Goal: Find specific page/section: Find specific page/section

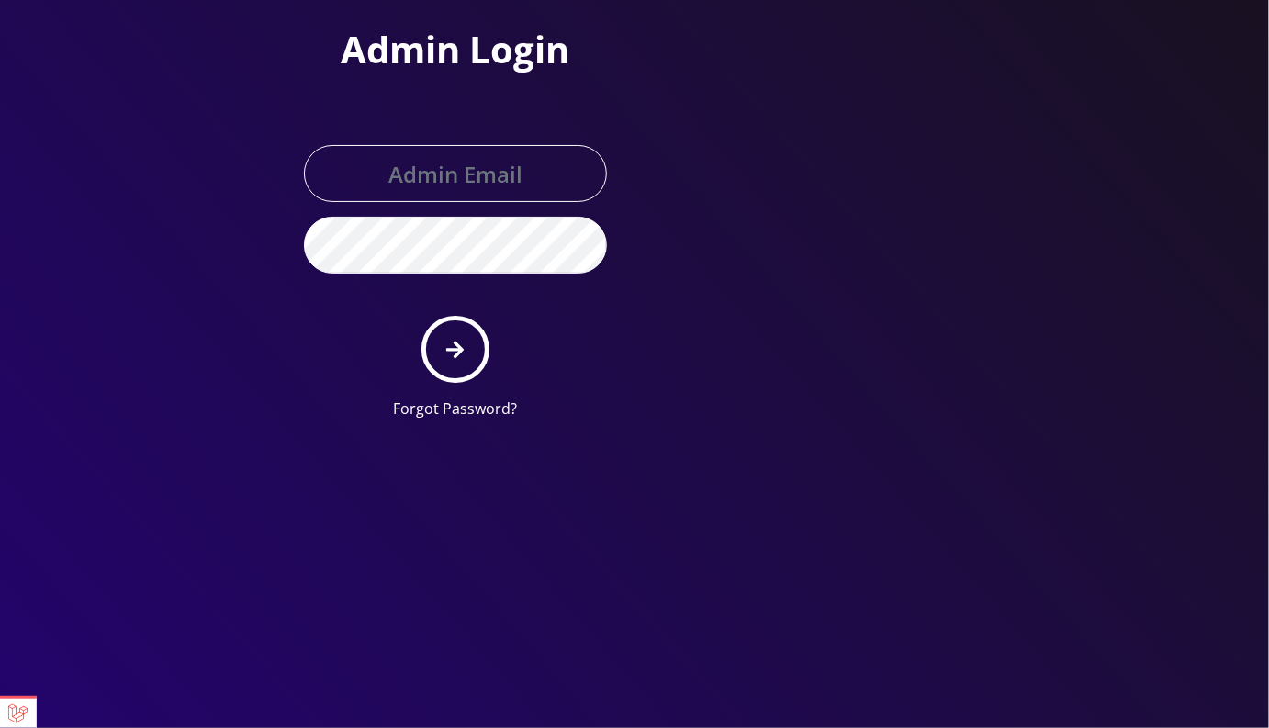
type input "[EMAIL_ADDRESS][DOMAIN_NAME]"
drag, startPoint x: 476, startPoint y: 345, endPoint x: 610, endPoint y: 327, distance: 136.2
click at [476, 345] on button "submit" at bounding box center [454, 349] width 67 height 67
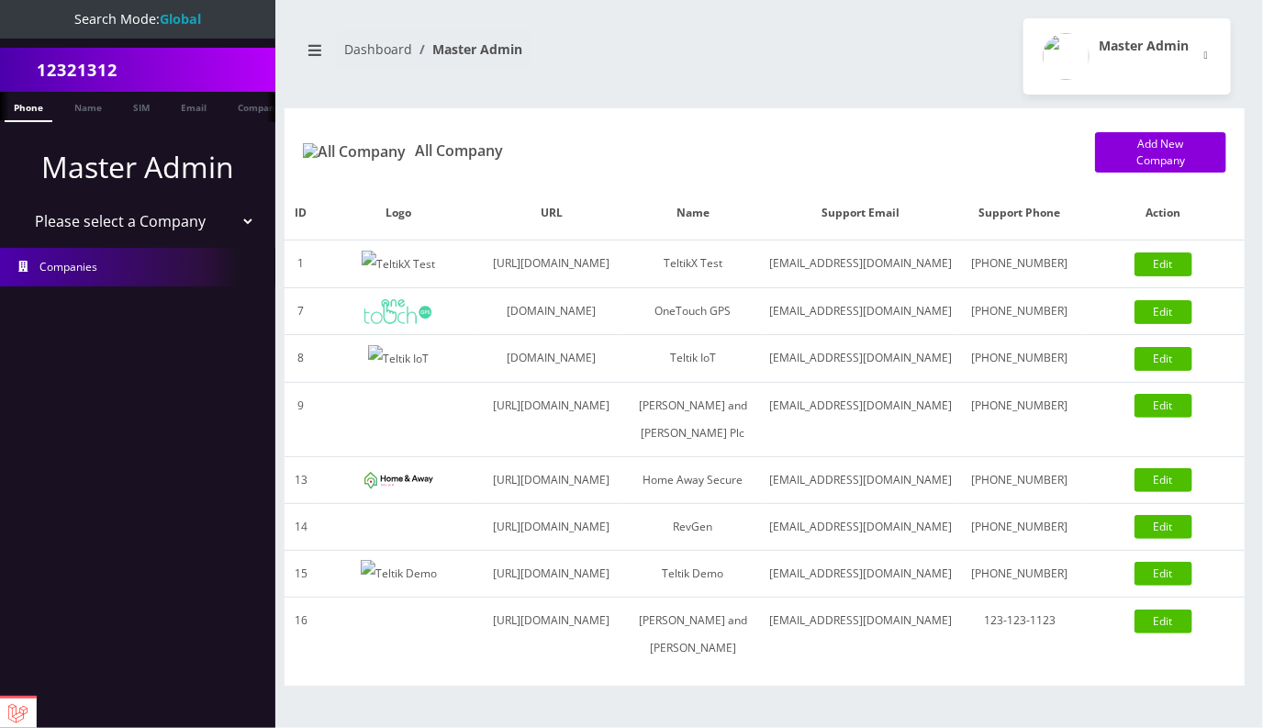
click at [140, 219] on select "Please select a Company TeltikX Test OneTouch GPS Teltik IoT Hale and Serrano P…" at bounding box center [138, 221] width 234 height 35
select select "1"
click at [21, 204] on select "Please select a Company TeltikX Test OneTouch GPS Teltik IoT Hale and Serrano P…" at bounding box center [138, 221] width 234 height 35
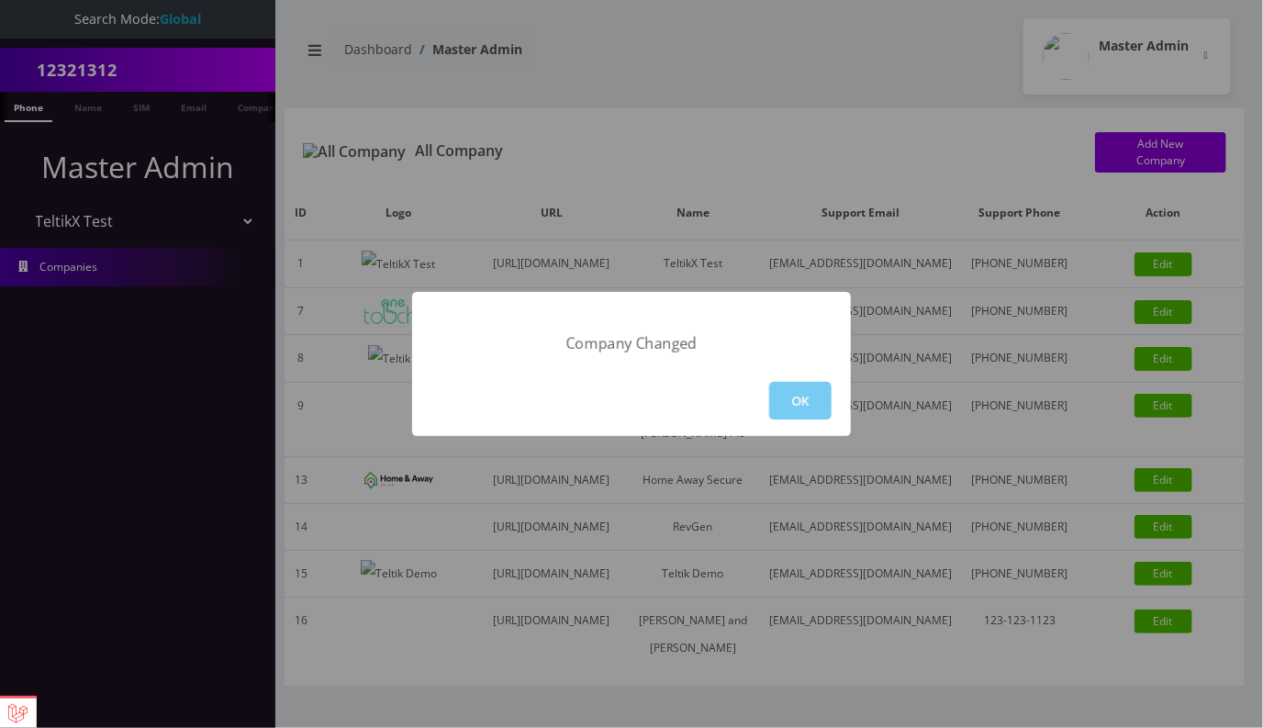
click at [801, 394] on button "OK" at bounding box center [800, 401] width 62 height 38
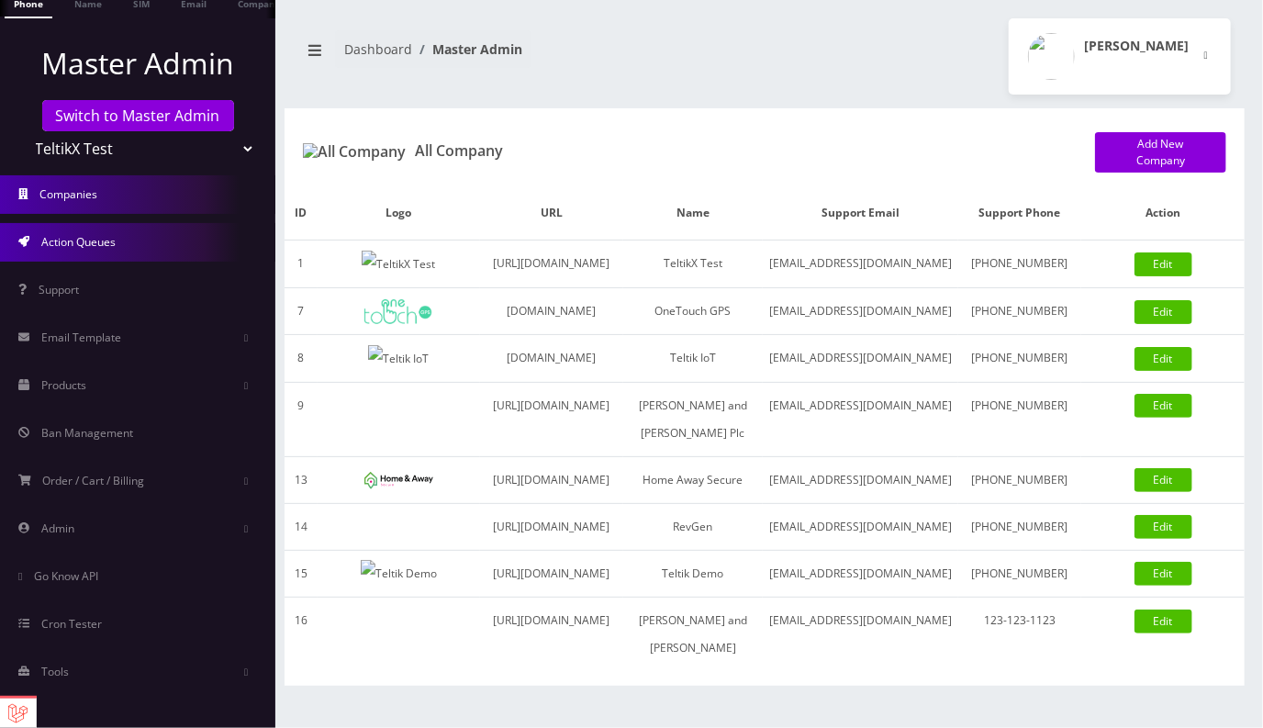
scroll to position [2, 0]
click at [93, 242] on span "Action Queues" at bounding box center [78, 242] width 74 height 16
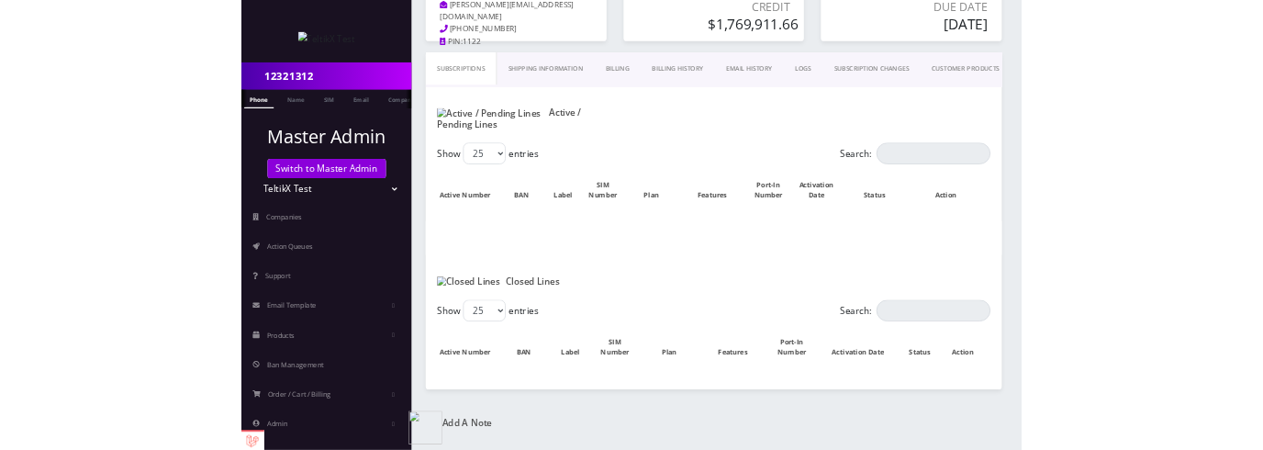
scroll to position [243, 0]
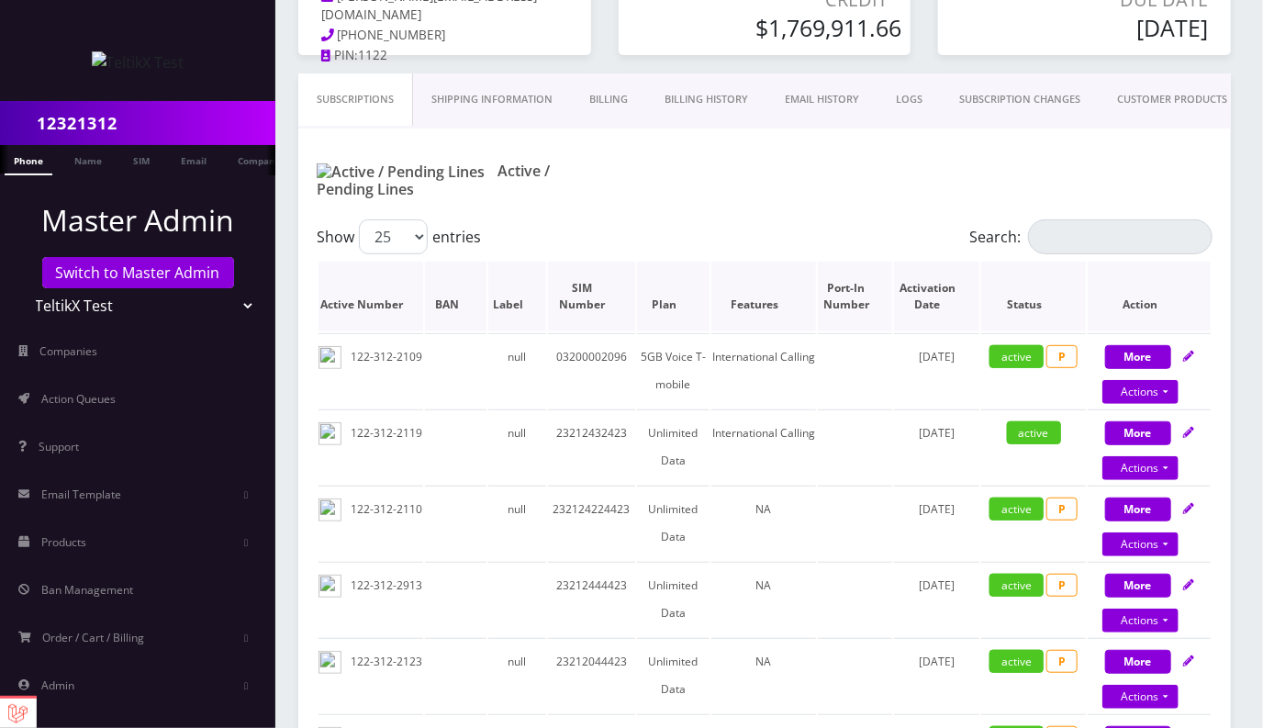
click at [699, 275] on th "Plan" at bounding box center [673, 297] width 73 height 70
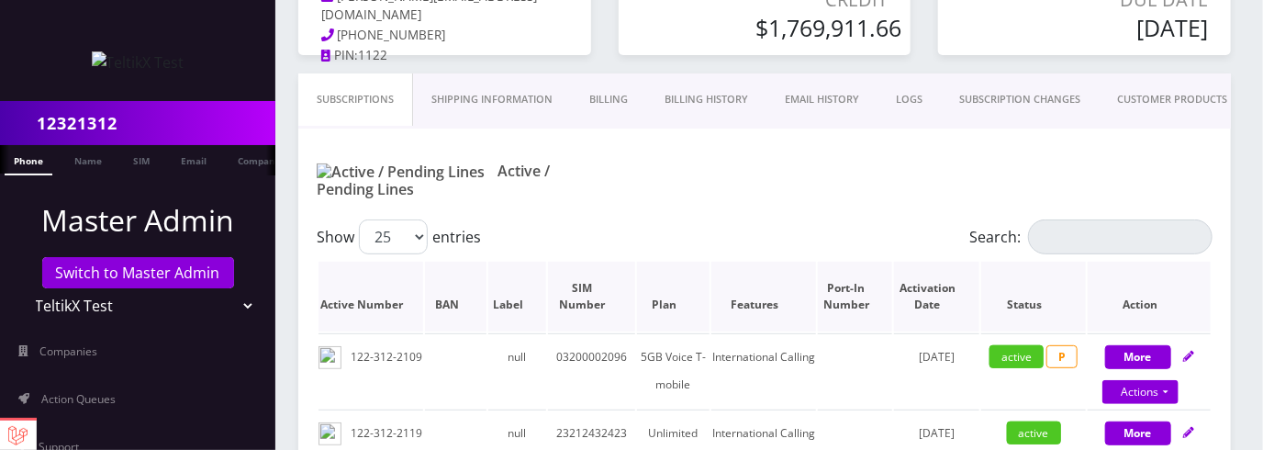
click at [803, 280] on th "Features" at bounding box center [763, 297] width 105 height 70
click at [804, 287] on th "Features" at bounding box center [763, 297] width 105 height 70
click at [873, 286] on th "Port-In Number" at bounding box center [855, 297] width 74 height 70
click at [968, 273] on th "Activation Date" at bounding box center [936, 297] width 85 height 70
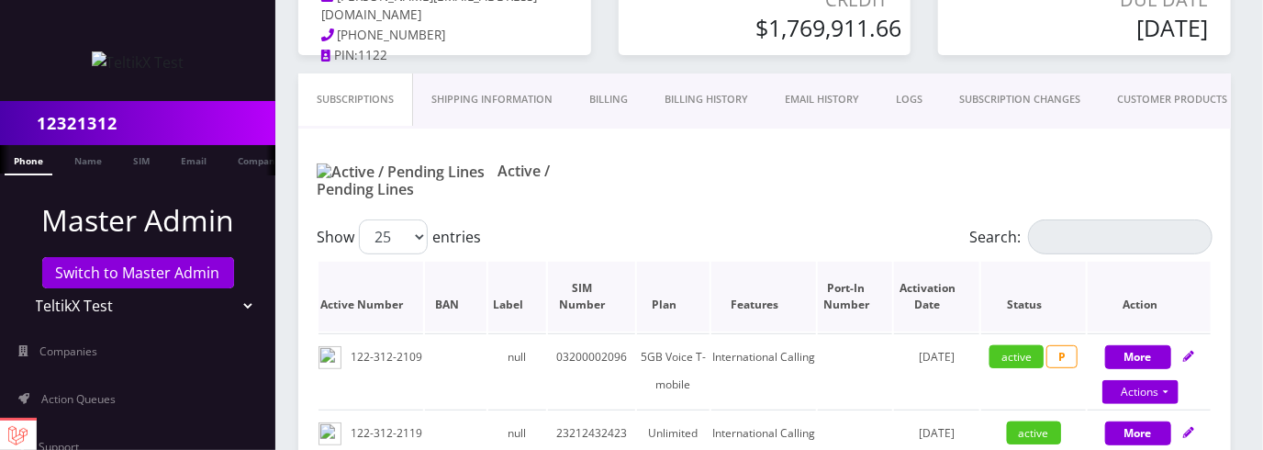
click at [696, 286] on th "Plan" at bounding box center [673, 297] width 73 height 70
click at [470, 279] on th "BAN" at bounding box center [456, 297] width 62 height 70
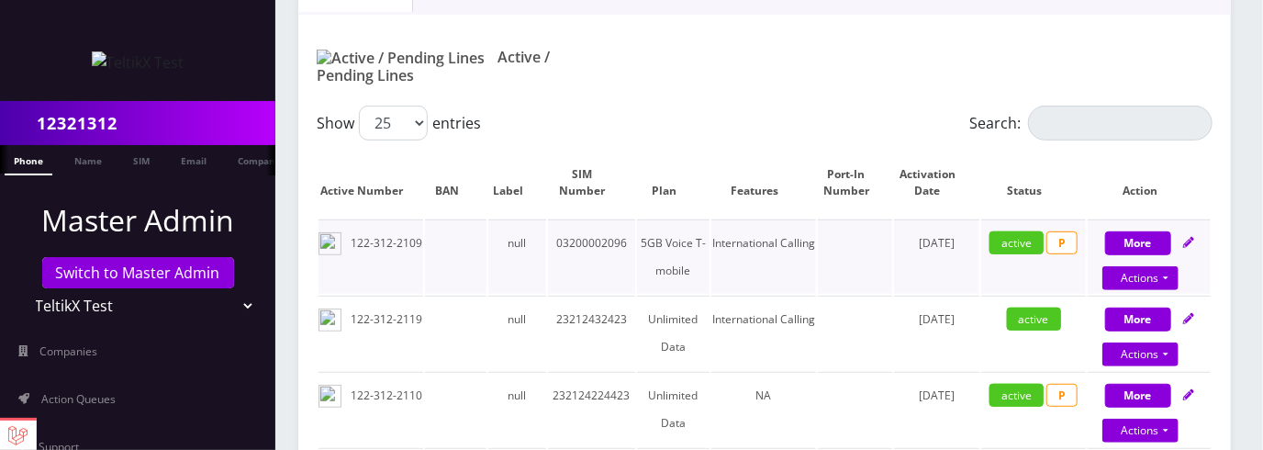
scroll to position [238, 0]
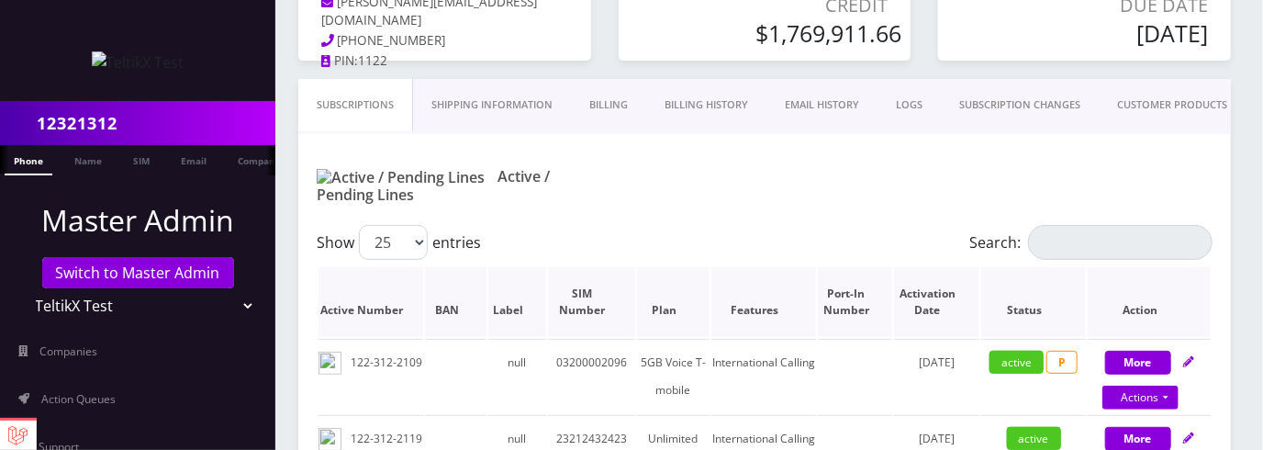
click at [406, 286] on th "Active Number" at bounding box center [371, 302] width 105 height 70
click at [532, 286] on th "Label" at bounding box center [517, 302] width 58 height 70
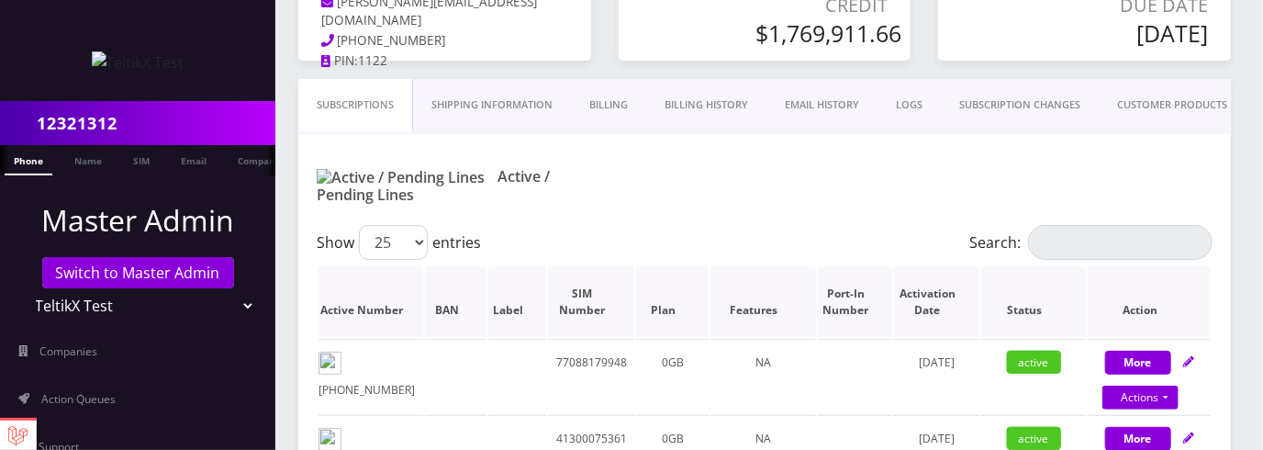
click at [532, 286] on th "Label" at bounding box center [517, 302] width 58 height 70
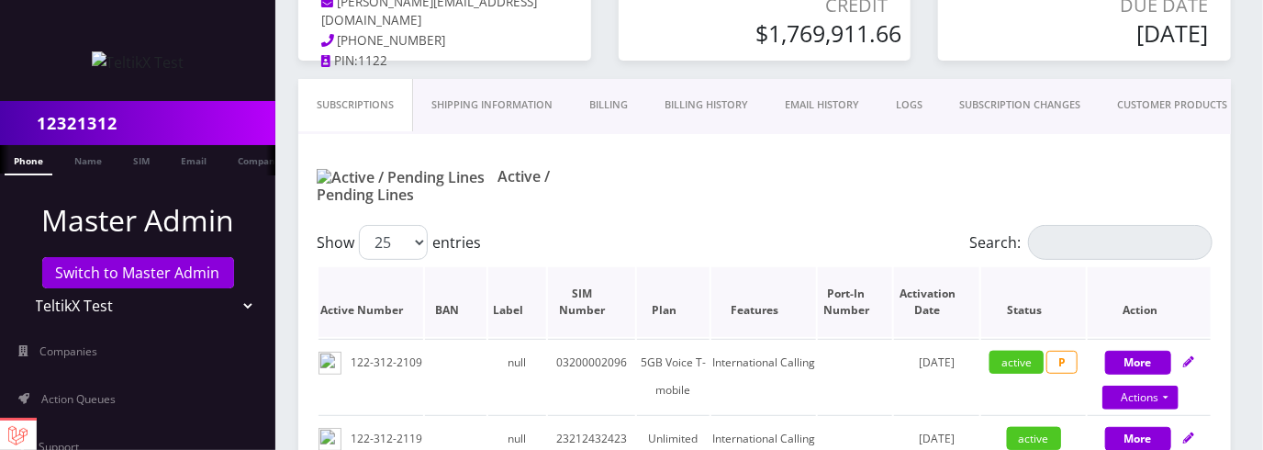
click at [616, 287] on th "SIM Number" at bounding box center [591, 302] width 87 height 70
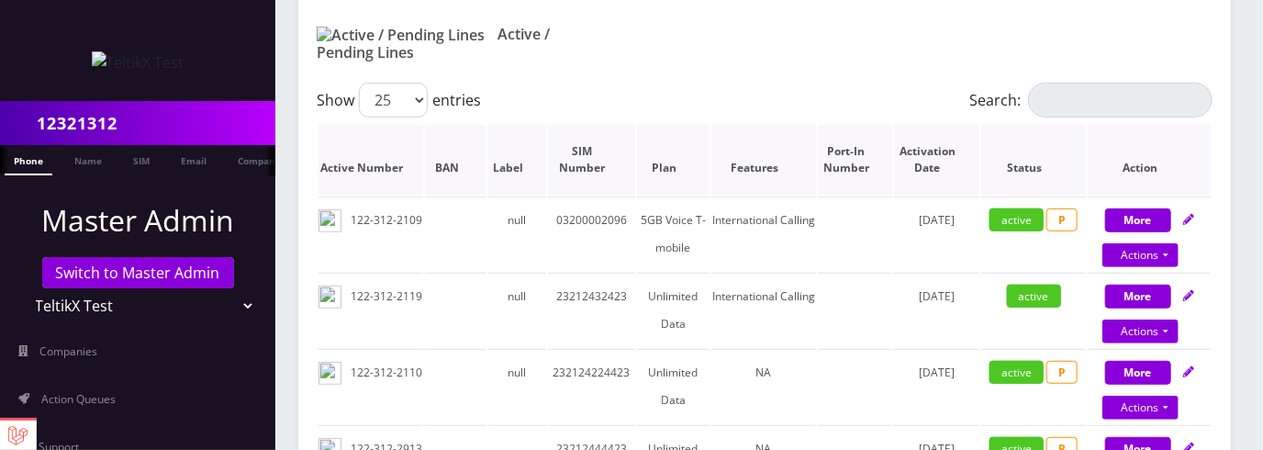
scroll to position [392, 0]
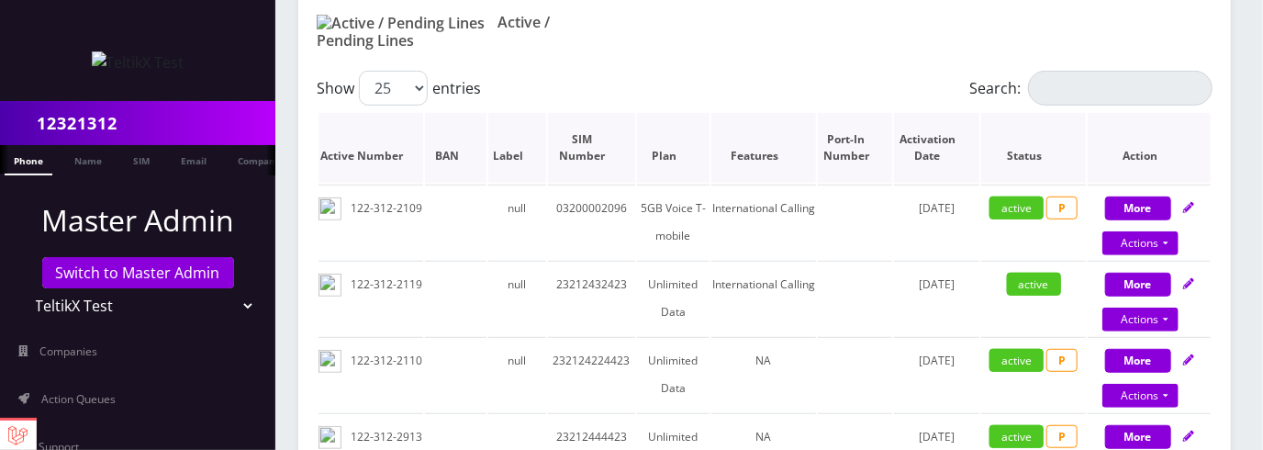
click at [684, 132] on th "Plan" at bounding box center [673, 148] width 73 height 70
click at [944, 116] on th "Activation Date" at bounding box center [936, 148] width 85 height 70
click at [1047, 133] on th "Status" at bounding box center [1033, 148] width 105 height 70
click at [838, 148] on th "Port-In Number" at bounding box center [855, 148] width 74 height 70
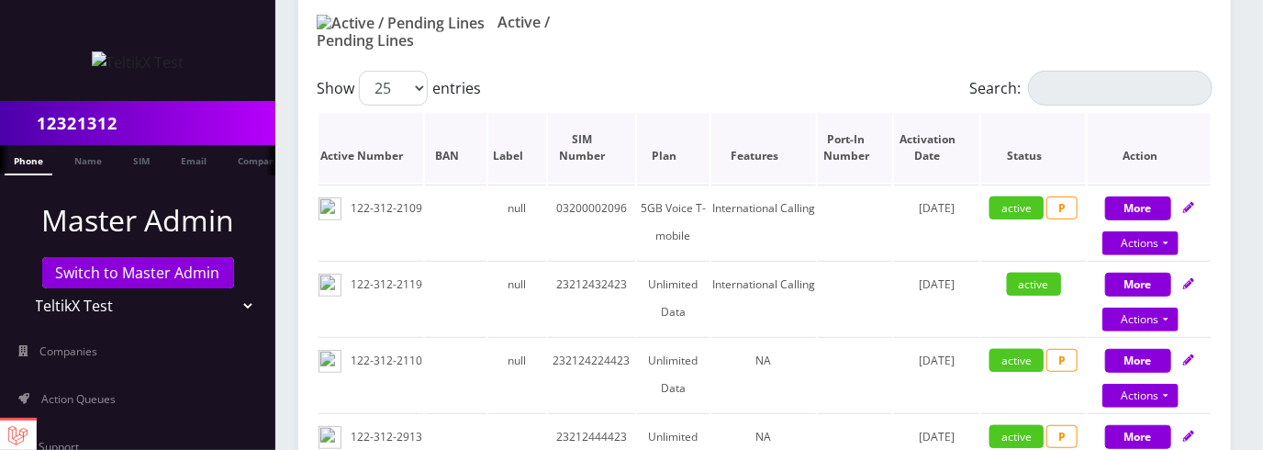
click at [393, 151] on th "Active Number" at bounding box center [371, 148] width 105 height 70
click at [443, 146] on th "BAN" at bounding box center [456, 148] width 62 height 70
click at [516, 136] on th "Label" at bounding box center [517, 148] width 58 height 70
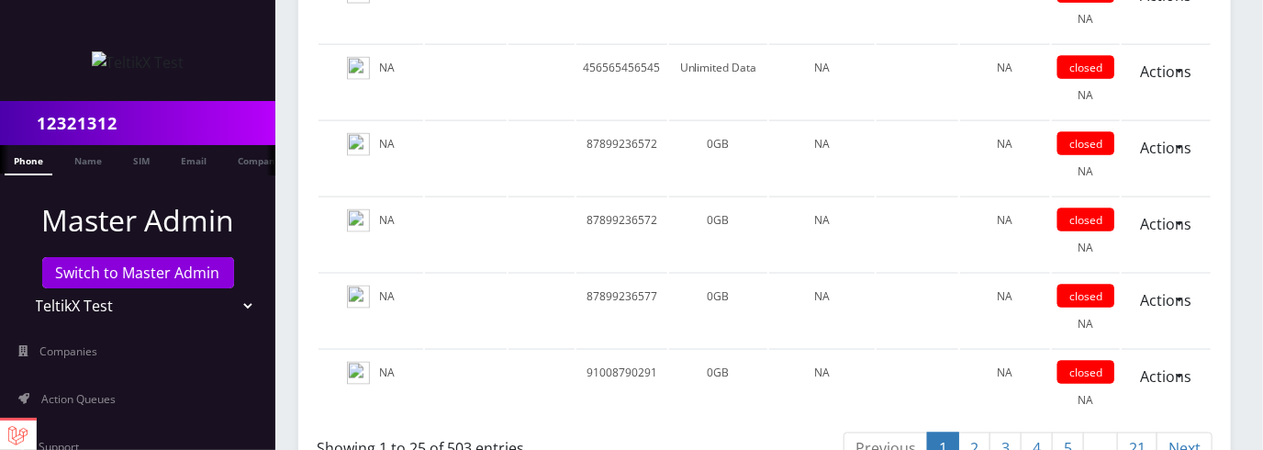
scroll to position [4391, 0]
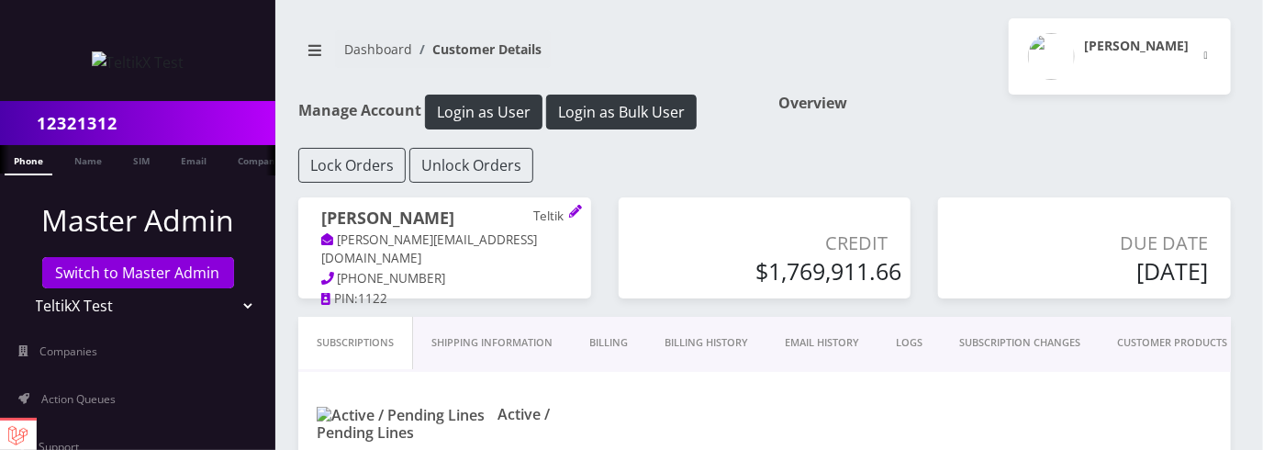
click at [704, 341] on link "Billing History" at bounding box center [706, 343] width 120 height 52
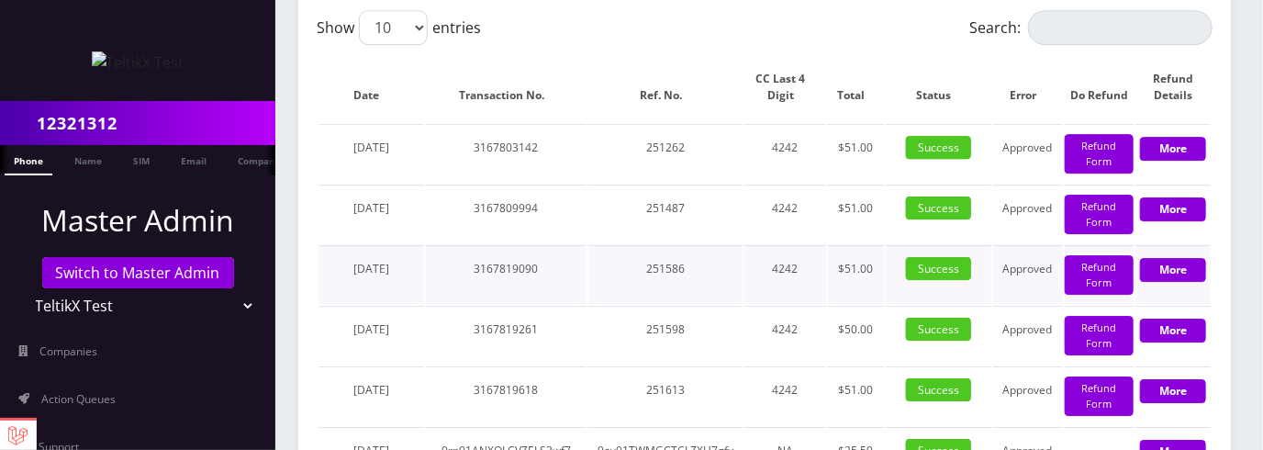
scroll to position [2592, 0]
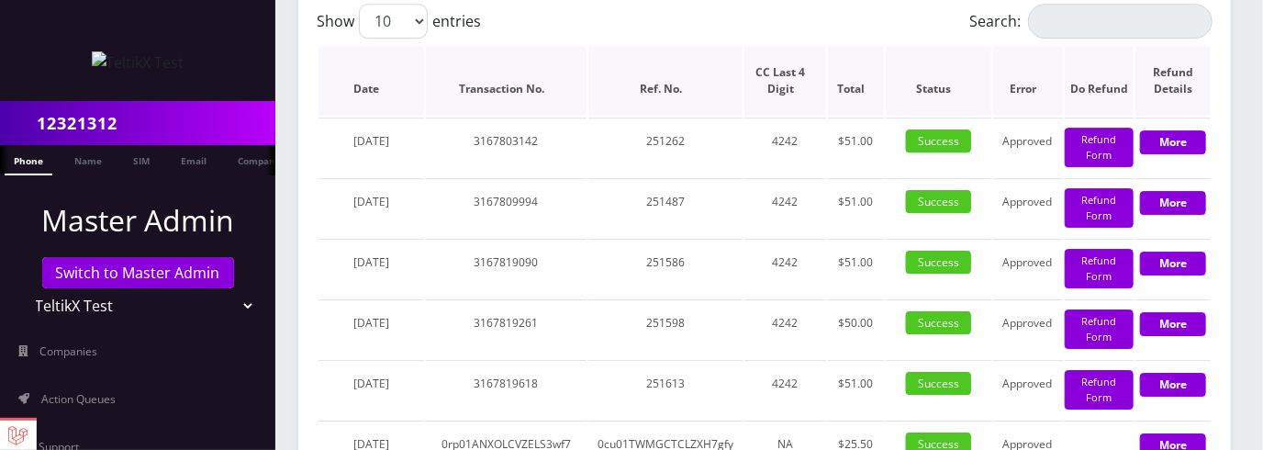
click at [413, 92] on th "Date" at bounding box center [372, 81] width 106 height 70
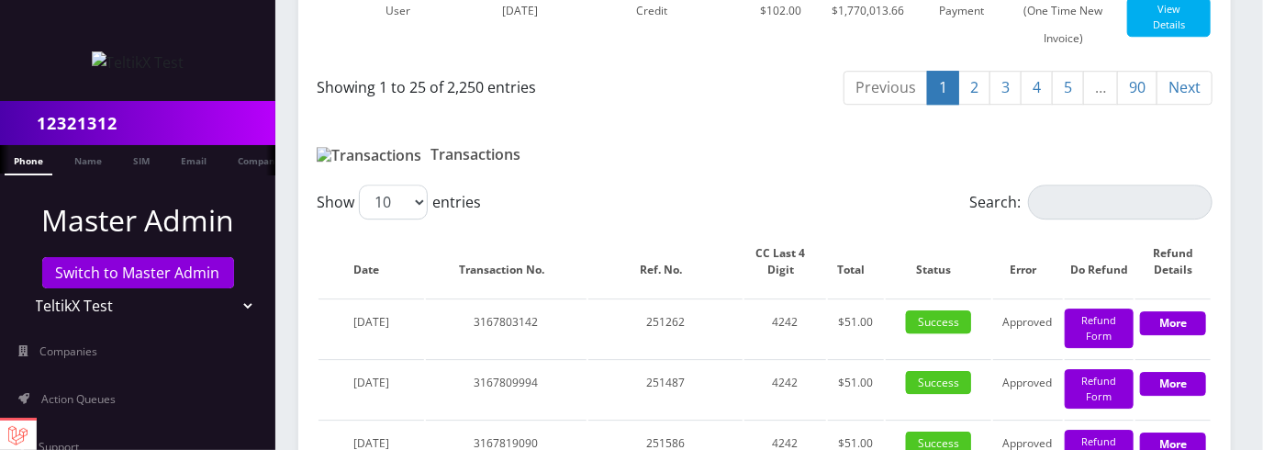
scroll to position [2399, 0]
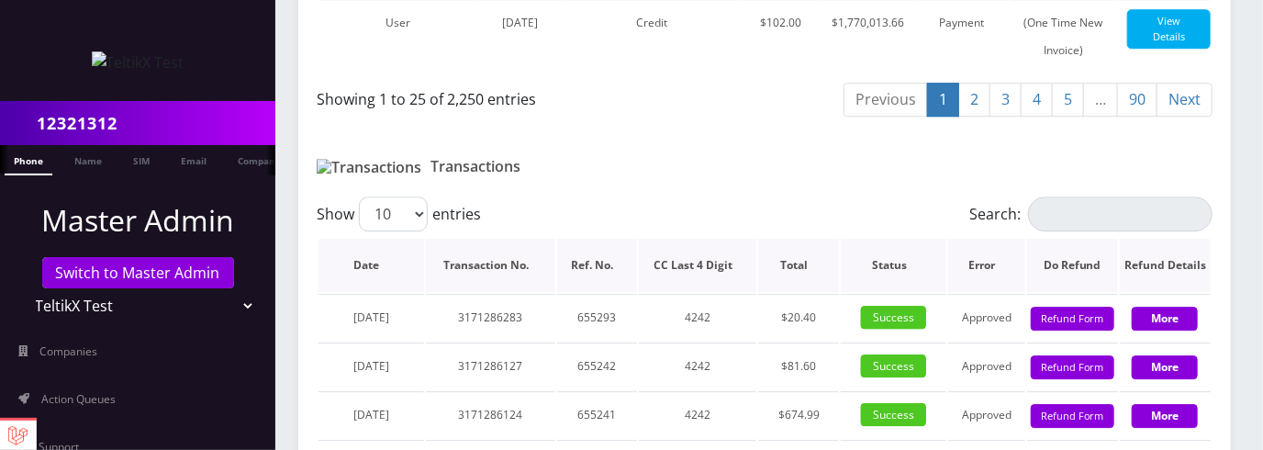
scroll to position [2462, 0]
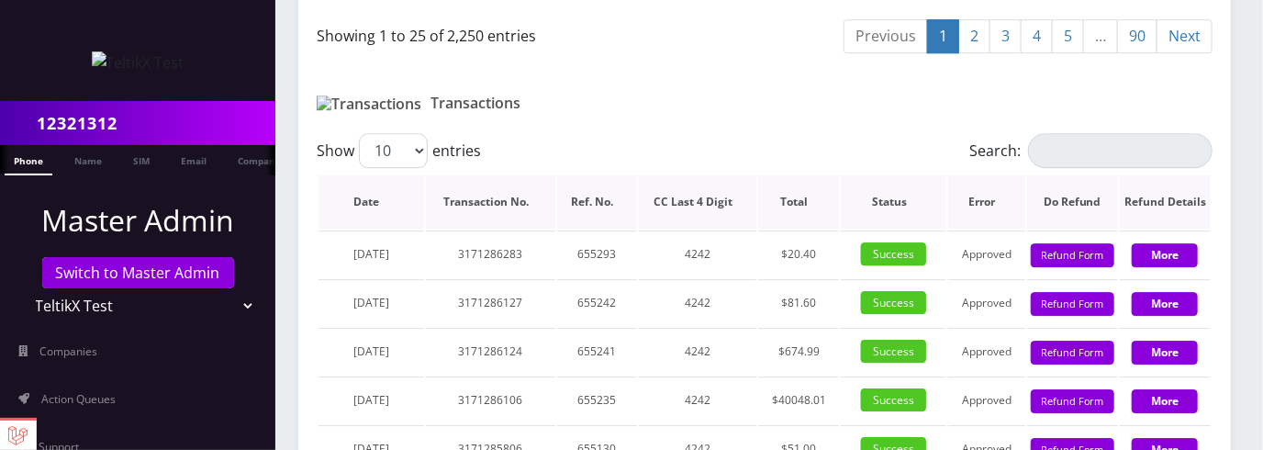
click at [415, 216] on th "Date" at bounding box center [372, 201] width 106 height 53
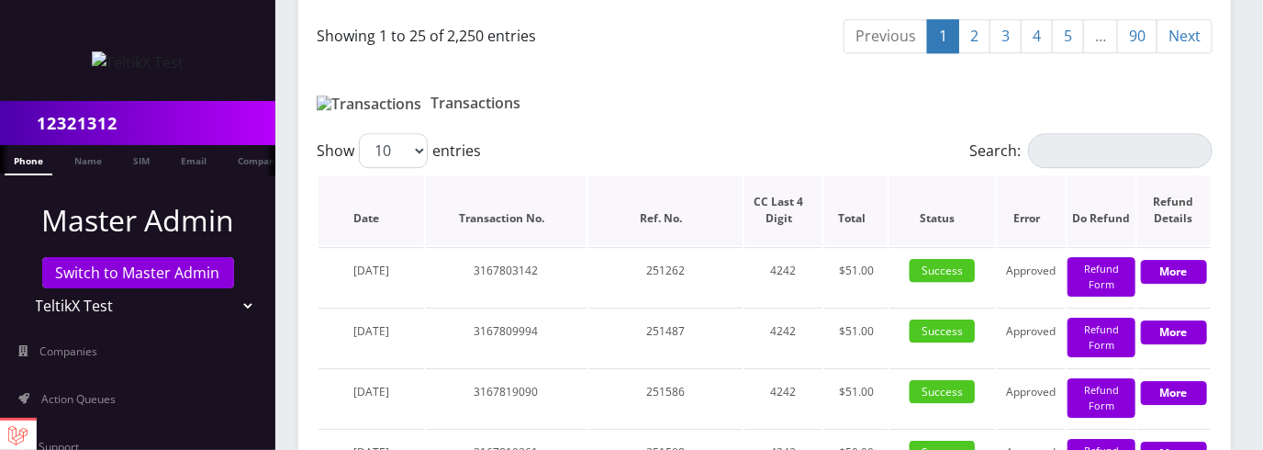
click at [415, 216] on th "Date" at bounding box center [372, 210] width 106 height 70
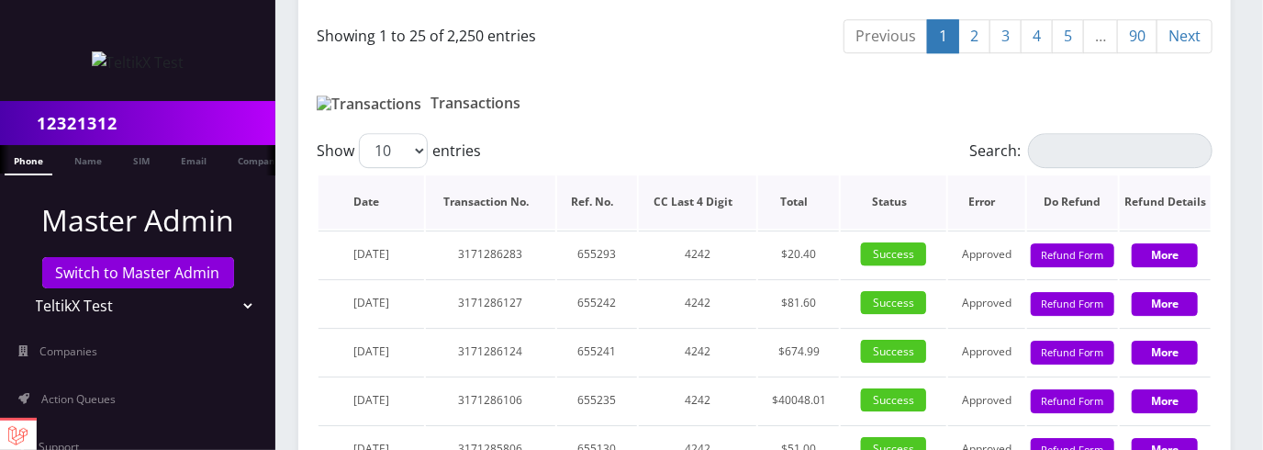
click at [415, 216] on th "Date" at bounding box center [372, 201] width 106 height 53
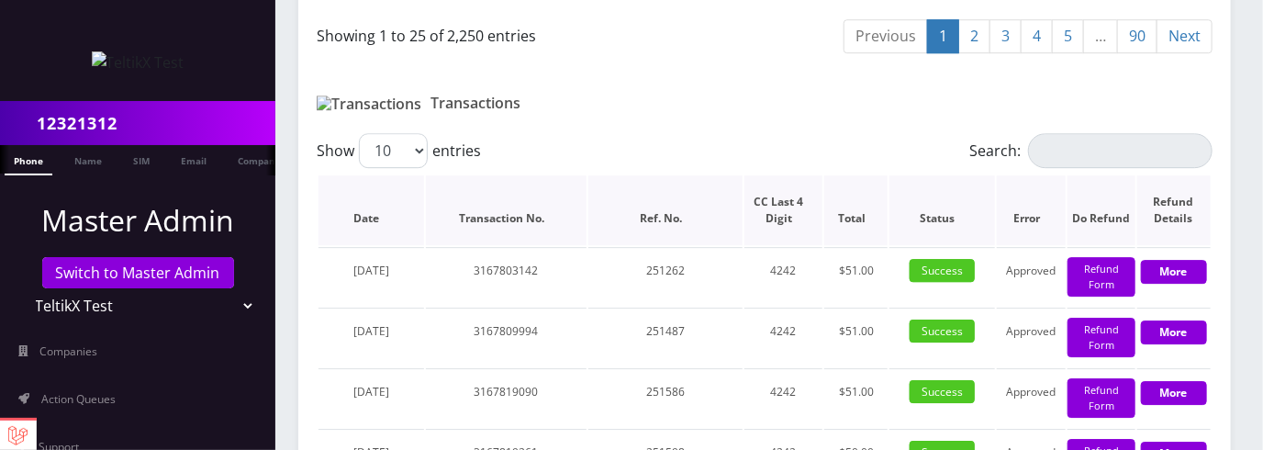
click at [416, 220] on th "Date" at bounding box center [372, 210] width 106 height 70
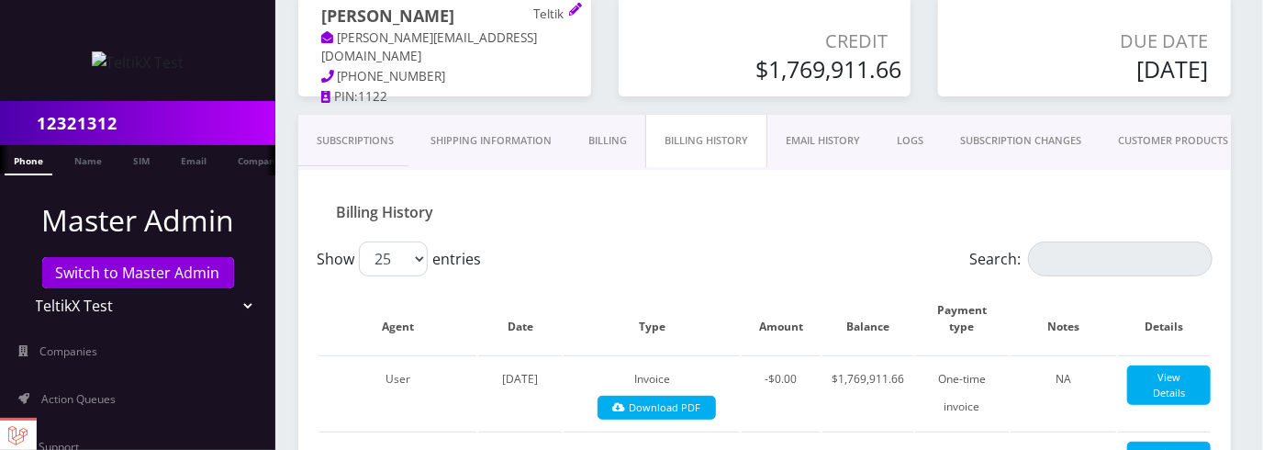
scroll to position [200, 0]
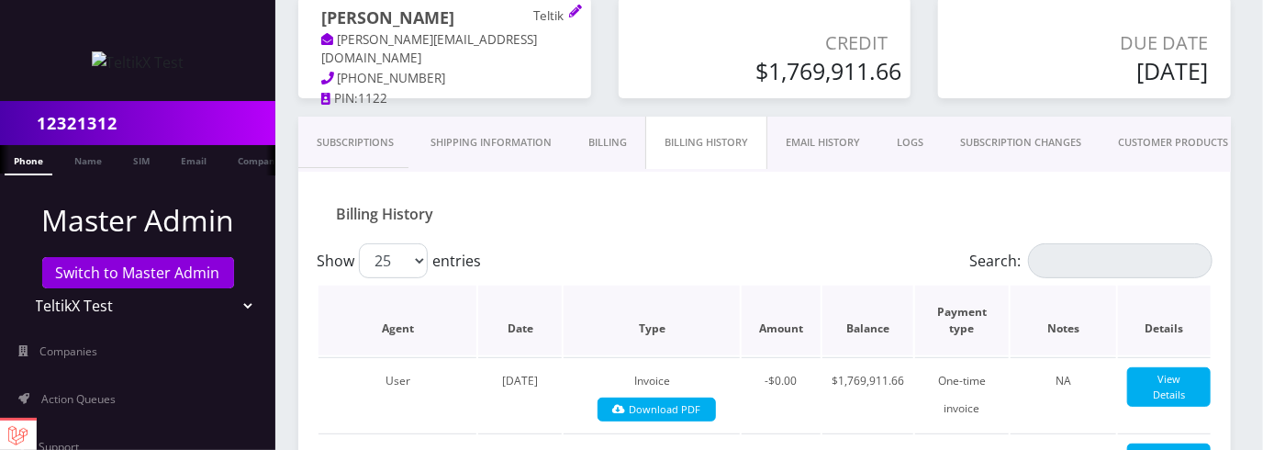
click at [546, 325] on th "Date" at bounding box center [520, 321] width 84 height 70
click at [529, 327] on th "Date" at bounding box center [520, 321] width 84 height 70
click at [525, 329] on th "Date" at bounding box center [520, 321] width 84 height 70
click at [438, 330] on th "Agent" at bounding box center [398, 321] width 158 height 70
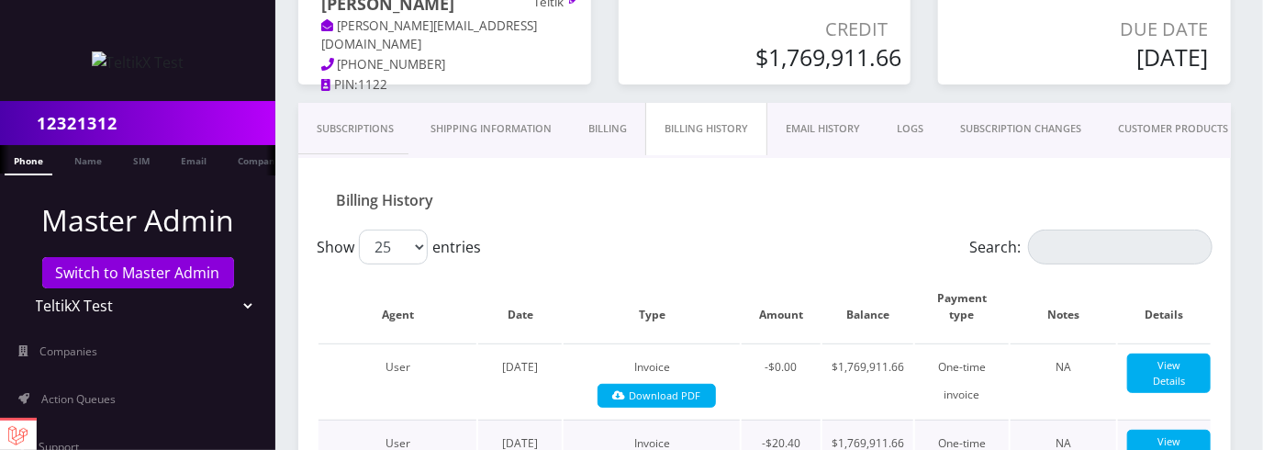
scroll to position [346, 0]
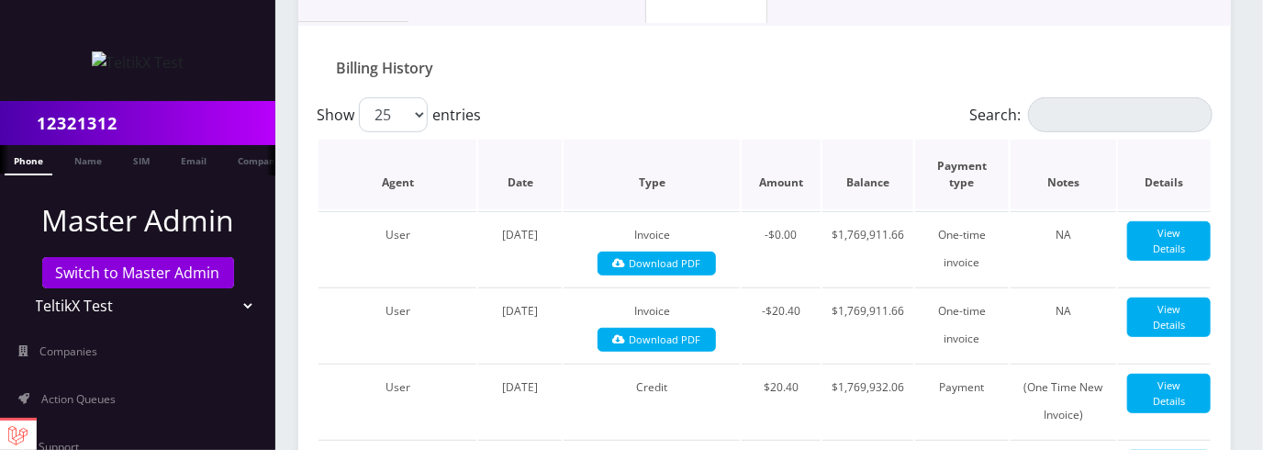
click at [819, 178] on th "Amount" at bounding box center [781, 175] width 79 height 70
click at [877, 180] on th "Balance" at bounding box center [868, 175] width 91 height 70
click at [931, 185] on th "Payment type" at bounding box center [962, 175] width 94 height 70
click at [1030, 186] on th "Notes" at bounding box center [1064, 175] width 106 height 70
click at [429, 178] on th "Agent" at bounding box center [398, 175] width 158 height 70
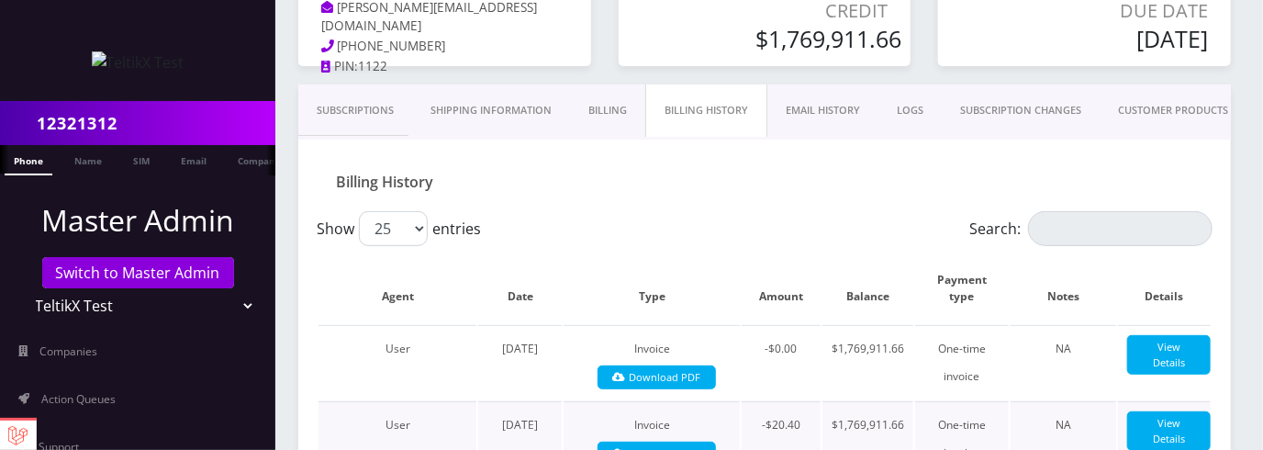
scroll to position [230, 0]
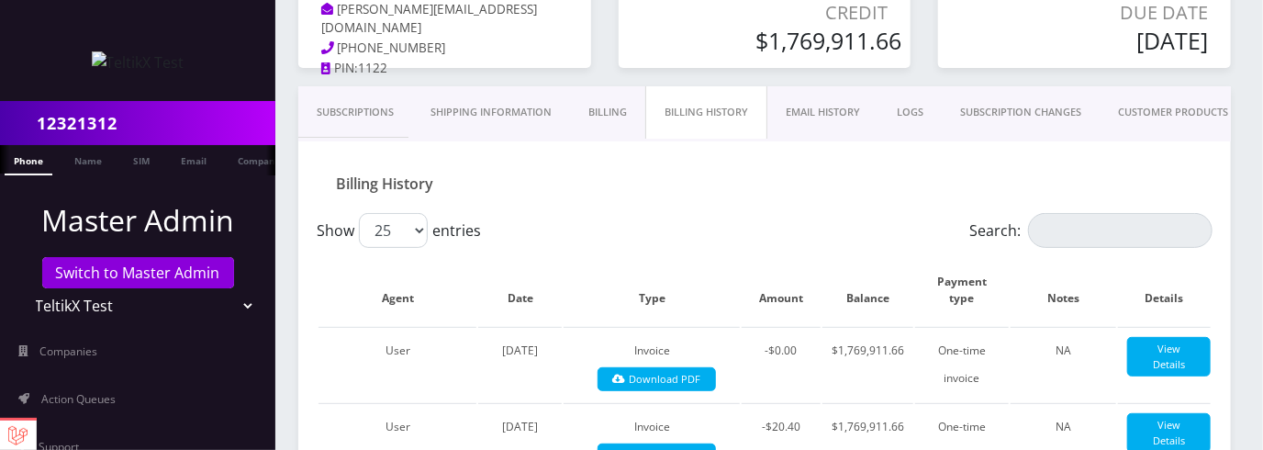
click at [379, 112] on link "Subscriptions" at bounding box center [355, 112] width 114 height 52
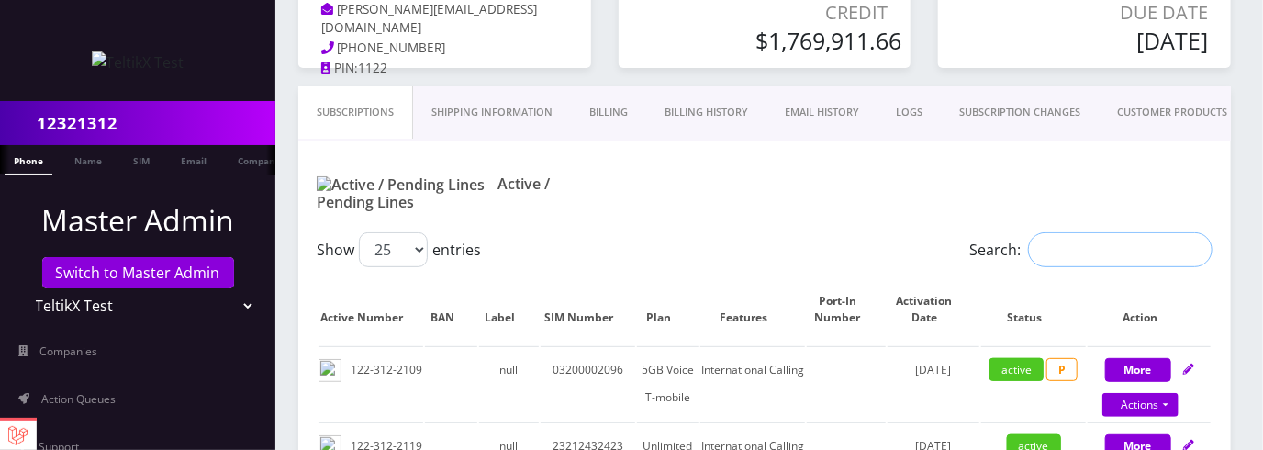
click at [1095, 232] on input "Search:" at bounding box center [1120, 249] width 185 height 35
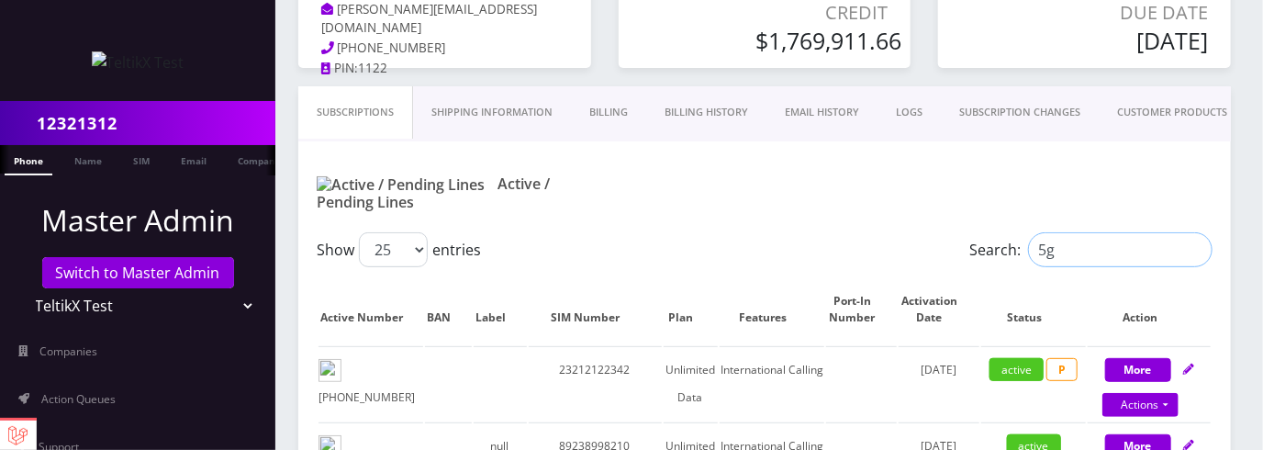
type input "5gb"
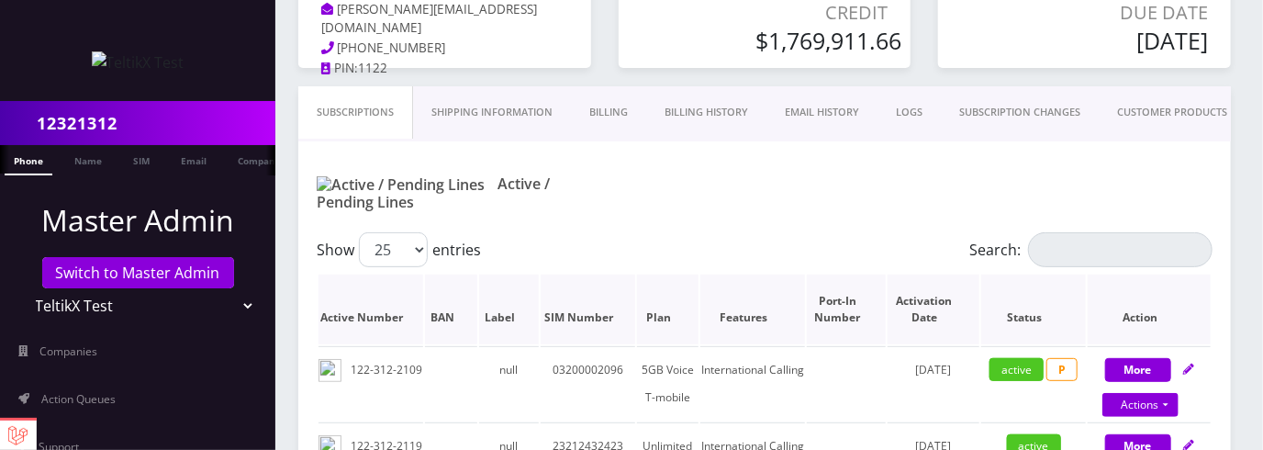
click at [407, 302] on th "Active Number" at bounding box center [371, 309] width 105 height 70
click at [1118, 232] on input "Search:" at bounding box center [1120, 249] width 185 height 35
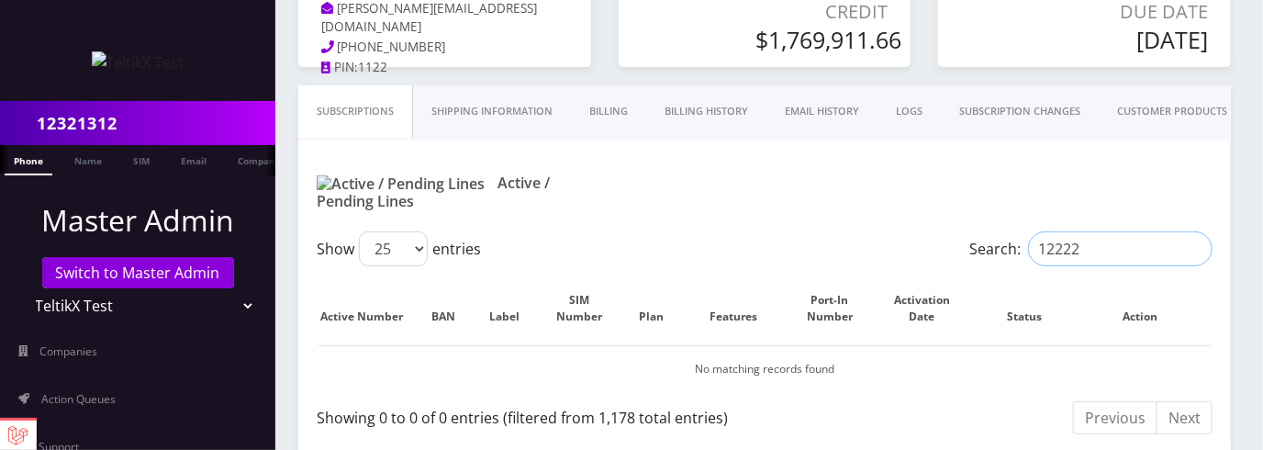
type input "122222"
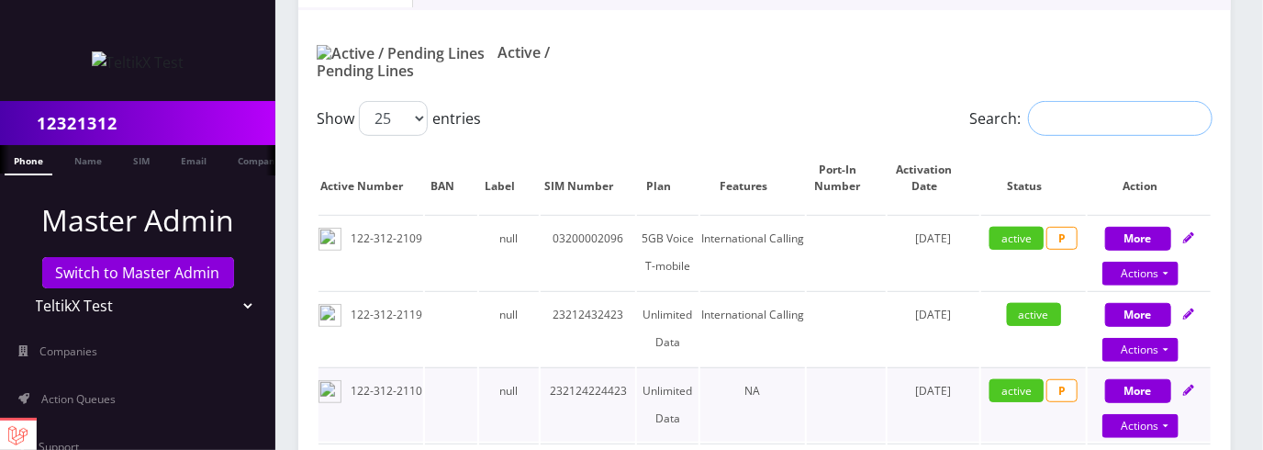
scroll to position [364, 0]
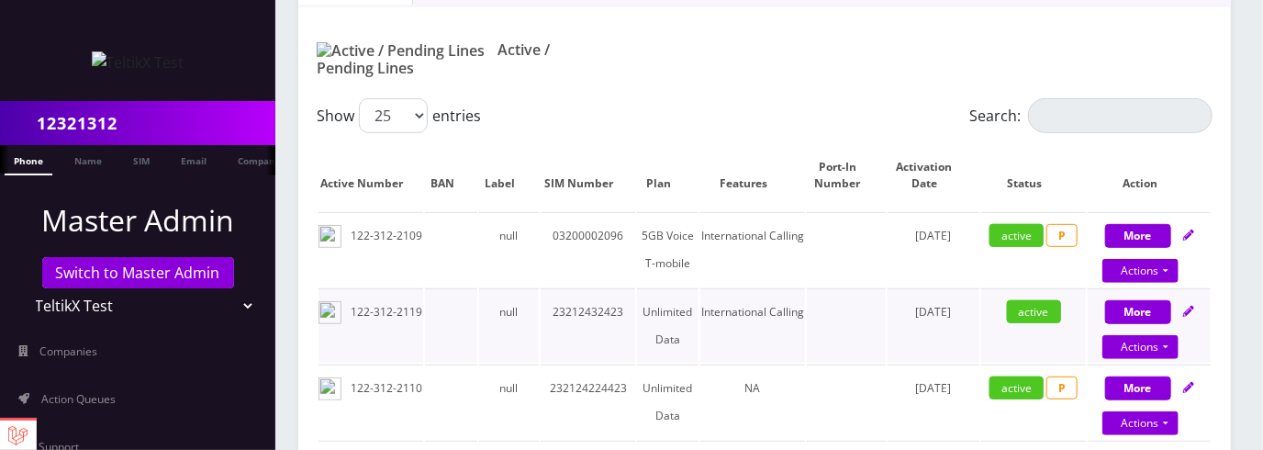
click at [599, 291] on td "23212432423" at bounding box center [588, 325] width 95 height 74
copy td "23212432423"
click at [1102, 98] on input "Search:" at bounding box center [1120, 115] width 185 height 35
paste input "23212432423"
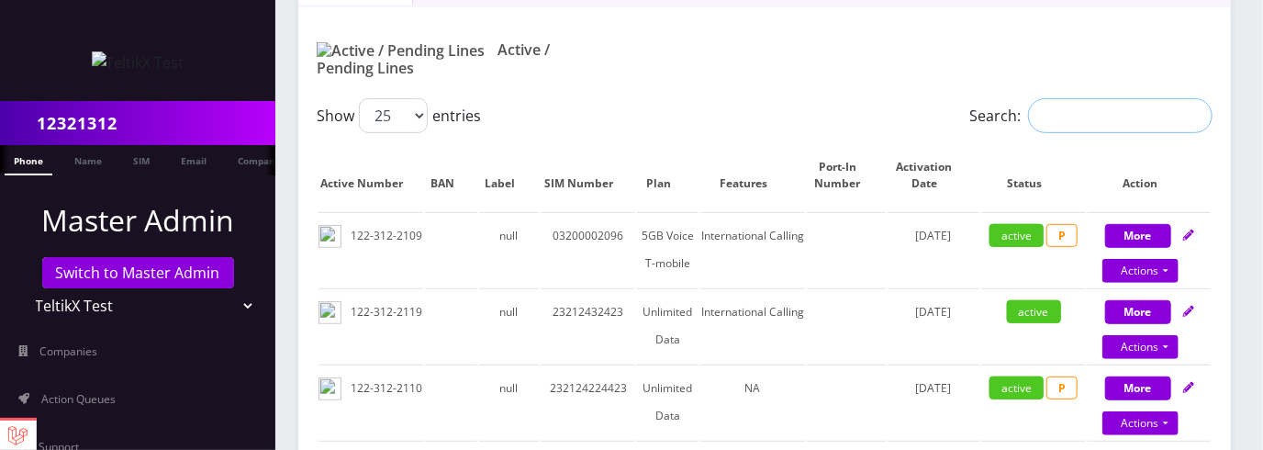
type input "23212432423"
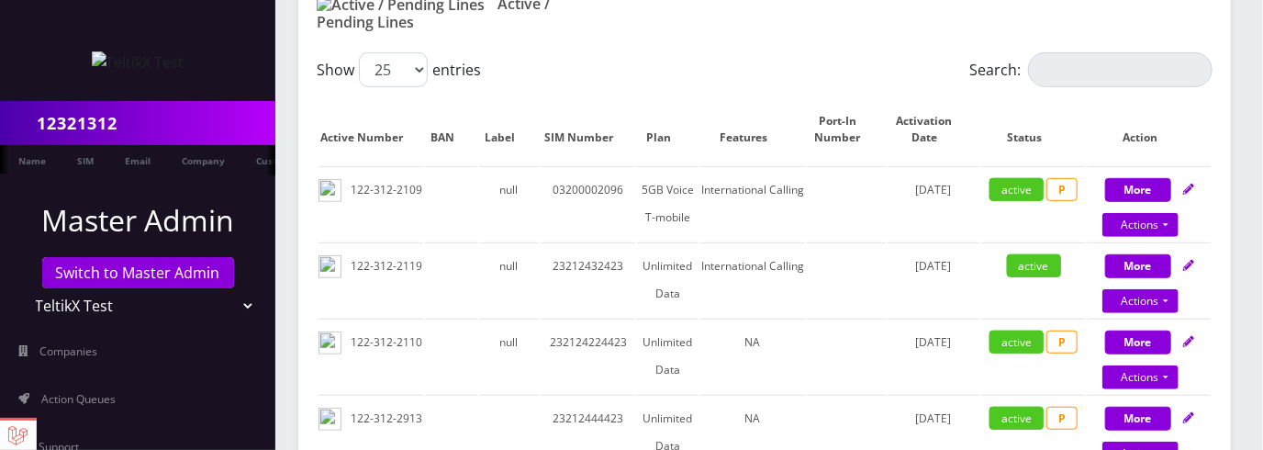
scroll to position [0, 73]
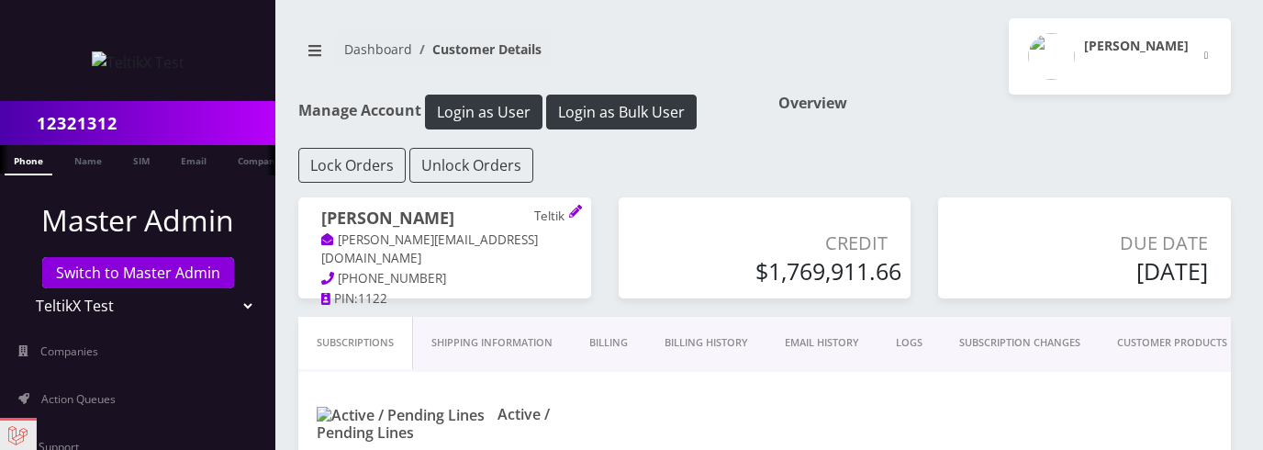
scroll to position [410, 0]
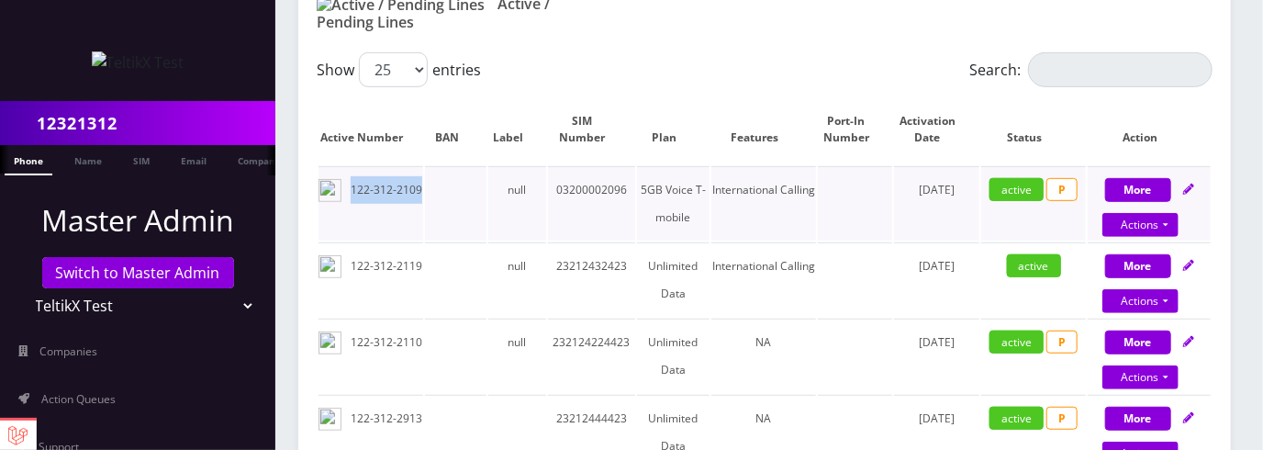
drag, startPoint x: 352, startPoint y: 167, endPoint x: 463, endPoint y: 173, distance: 111.2
click at [463, 173] on tr "122-312-2109 null [PHONE_NUMBER] 5GB Voice T-mobile International Calling [DATE…" at bounding box center [765, 203] width 892 height 74
copy td "122-312-2109"
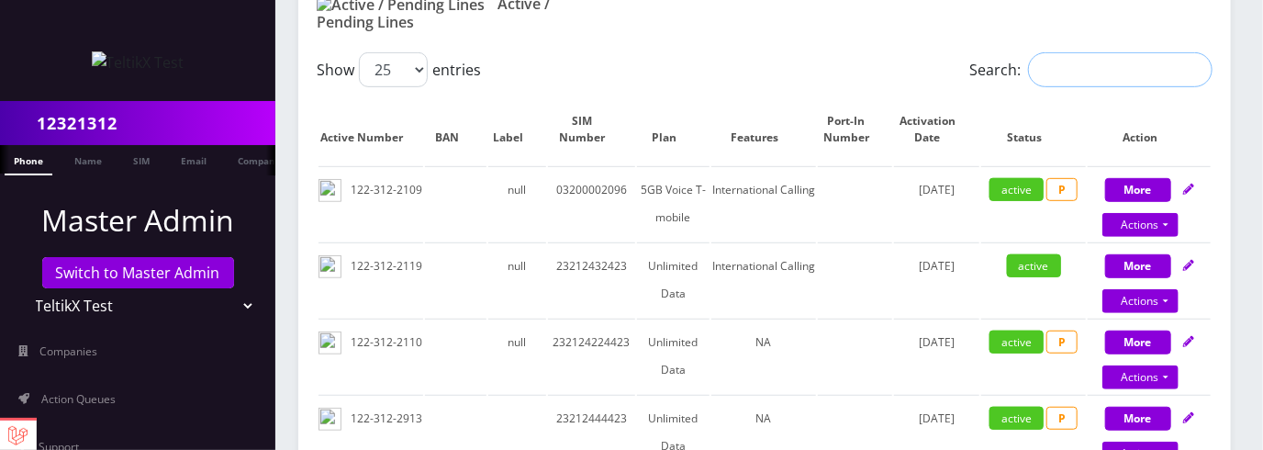
click at [1079, 52] on input "Search:" at bounding box center [1120, 69] width 185 height 35
paste input "122-312-2109"
type input "122-312-2109"
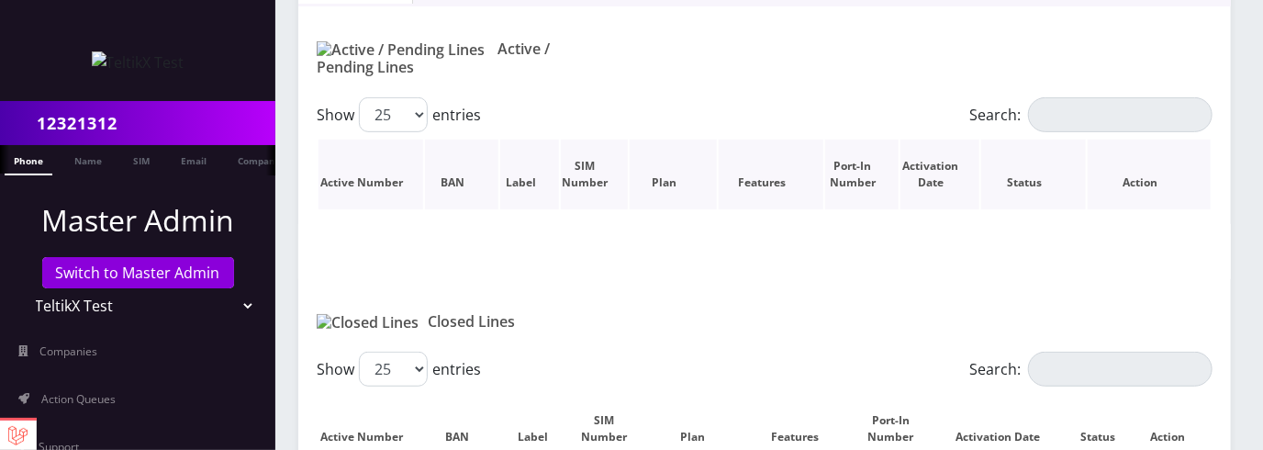
scroll to position [362, 0]
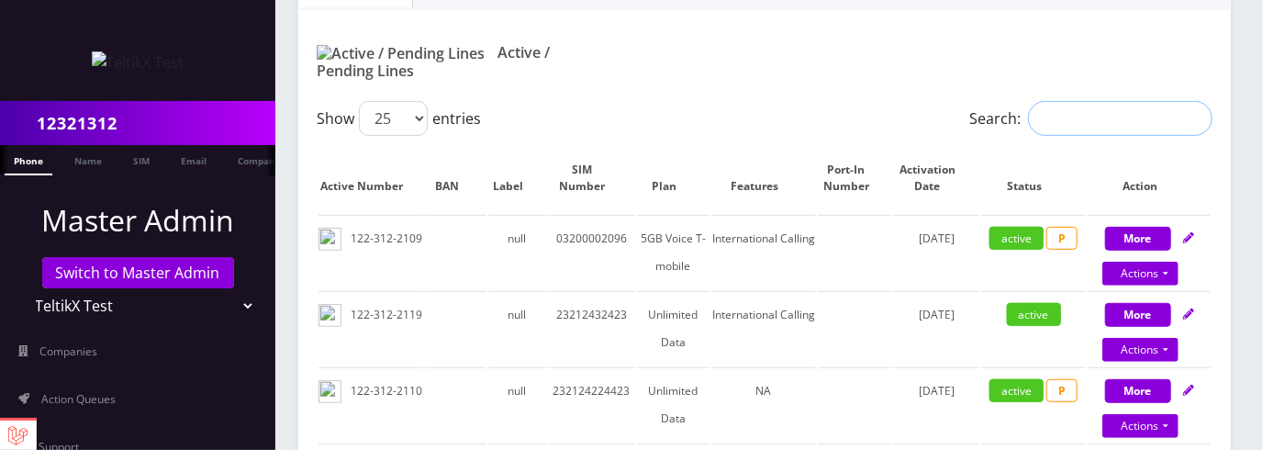
click at [1063, 101] on input "Search:" at bounding box center [1120, 118] width 185 height 35
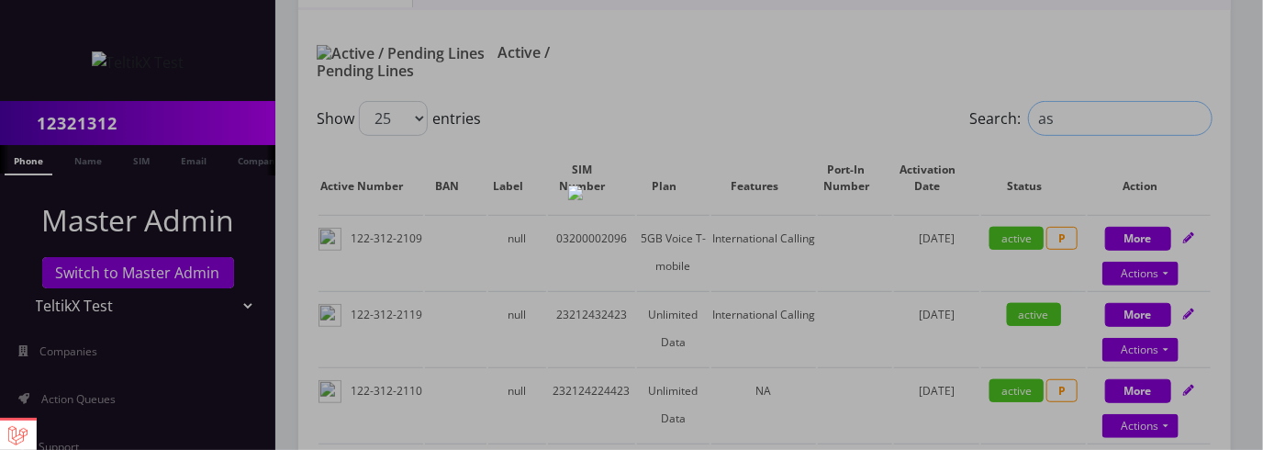
type input "as"
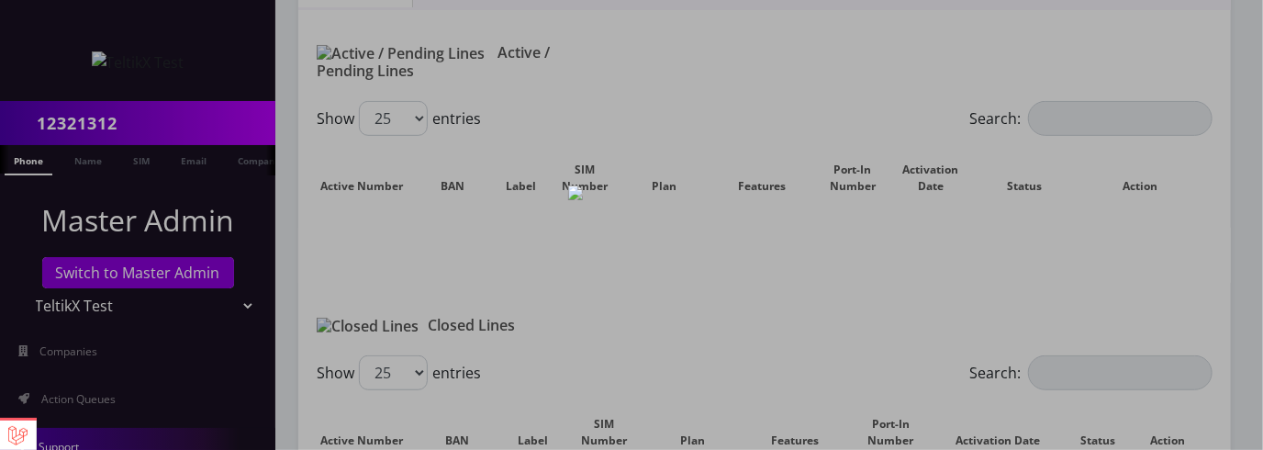
scroll to position [362, 0]
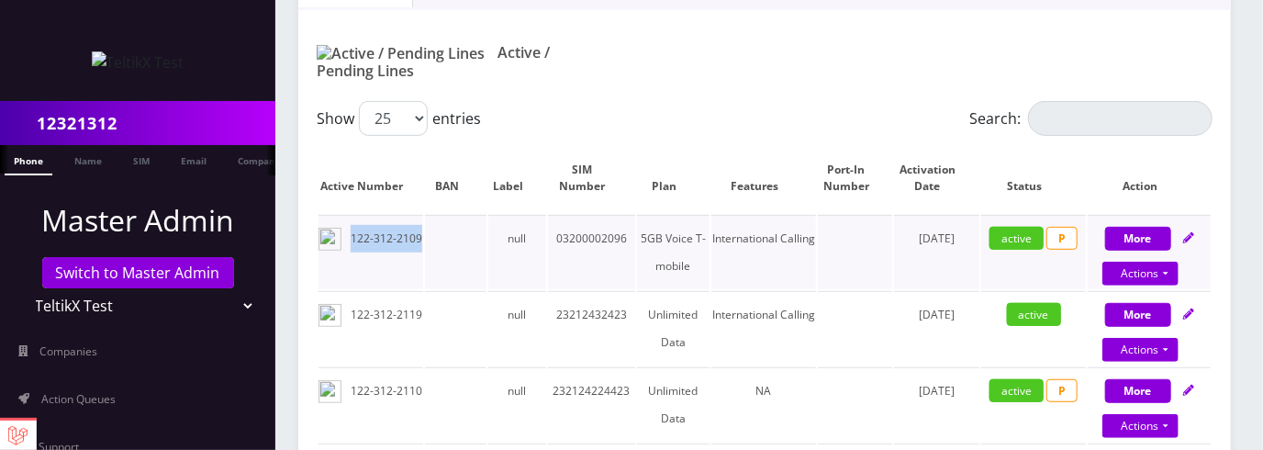
copy td "122-312-2109"
drag, startPoint x: 353, startPoint y: 215, endPoint x: 542, endPoint y: 212, distance: 189.1
click at [423, 216] on td "122-312-2109" at bounding box center [371, 252] width 105 height 74
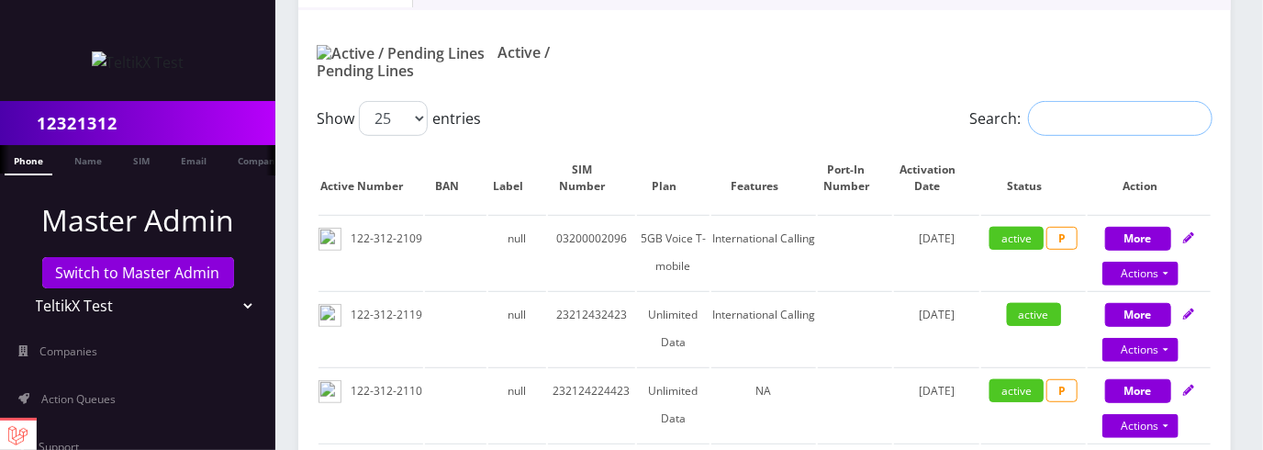
click at [1093, 106] on input "Search:" at bounding box center [1120, 118] width 185 height 35
paste input "122-312-2109"
type input "122-312-2109"
click at [575, 219] on td "03200002096" at bounding box center [591, 252] width 87 height 74
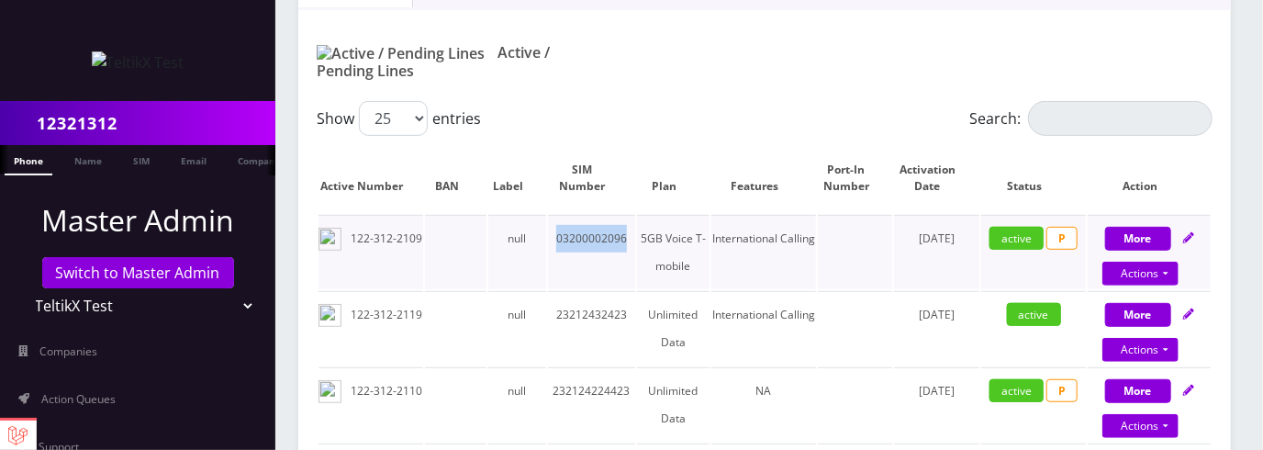
click at [575, 219] on td "03200002096" at bounding box center [591, 252] width 87 height 74
copy td "03200002096"
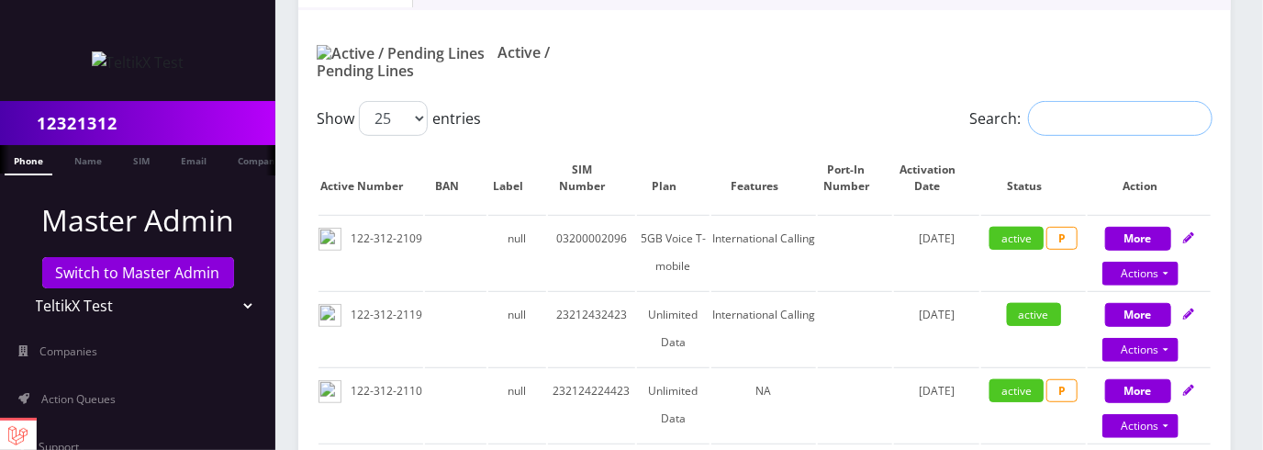
click at [1053, 106] on input "Search:" at bounding box center [1120, 118] width 185 height 35
paste input "03200002096"
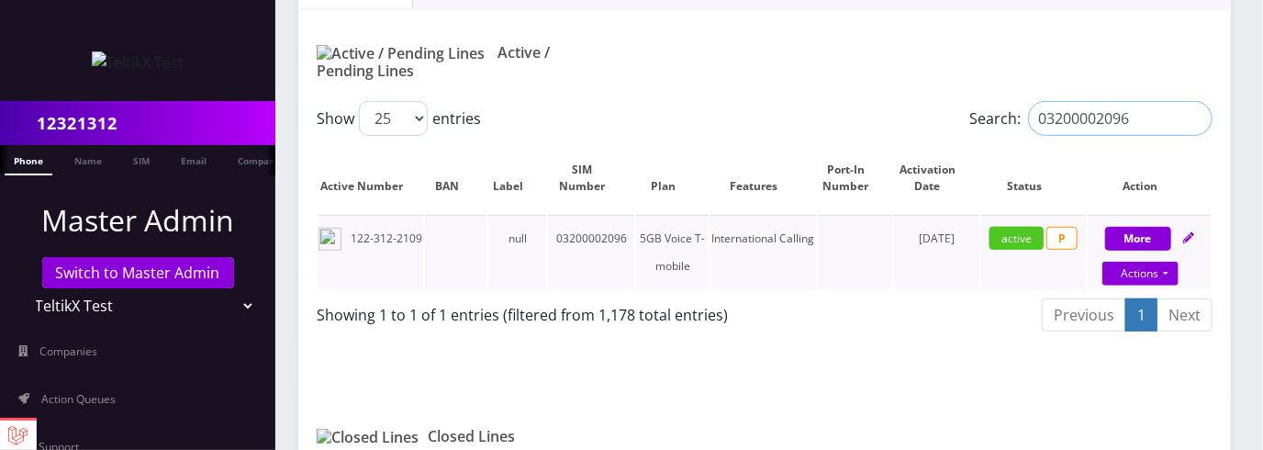
type input "03200002096"
drag, startPoint x: 639, startPoint y: 213, endPoint x: 694, endPoint y: 242, distance: 62.4
click at [694, 242] on td "5GB Voice T-mobile" at bounding box center [672, 252] width 73 height 74
copy td "5GB Voice T-mobile"
click at [1199, 101] on input "03200002096" at bounding box center [1120, 118] width 185 height 35
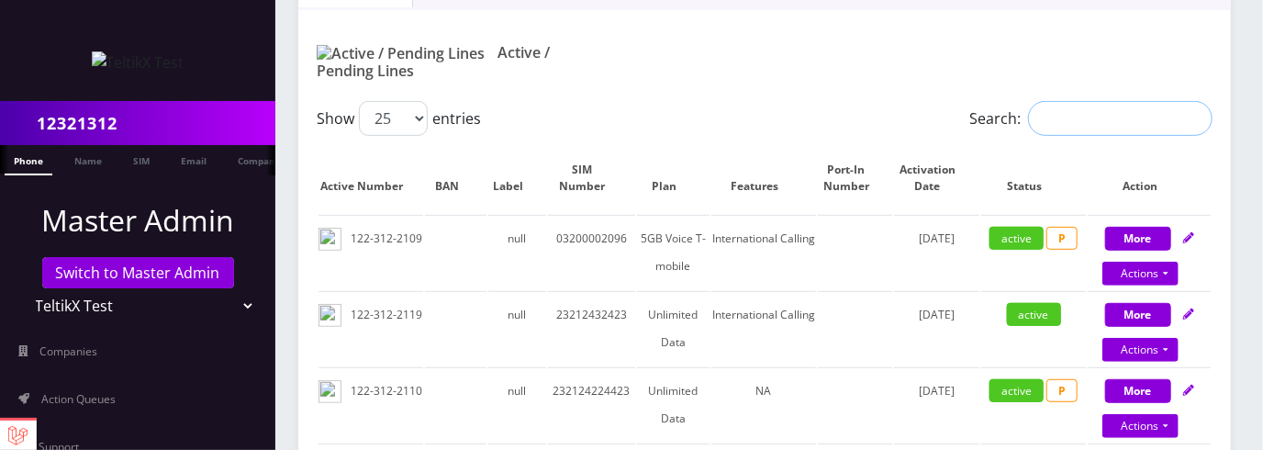
click at [1085, 101] on input "Search:" at bounding box center [1120, 118] width 185 height 35
paste input "5GB Voice T-mobile"
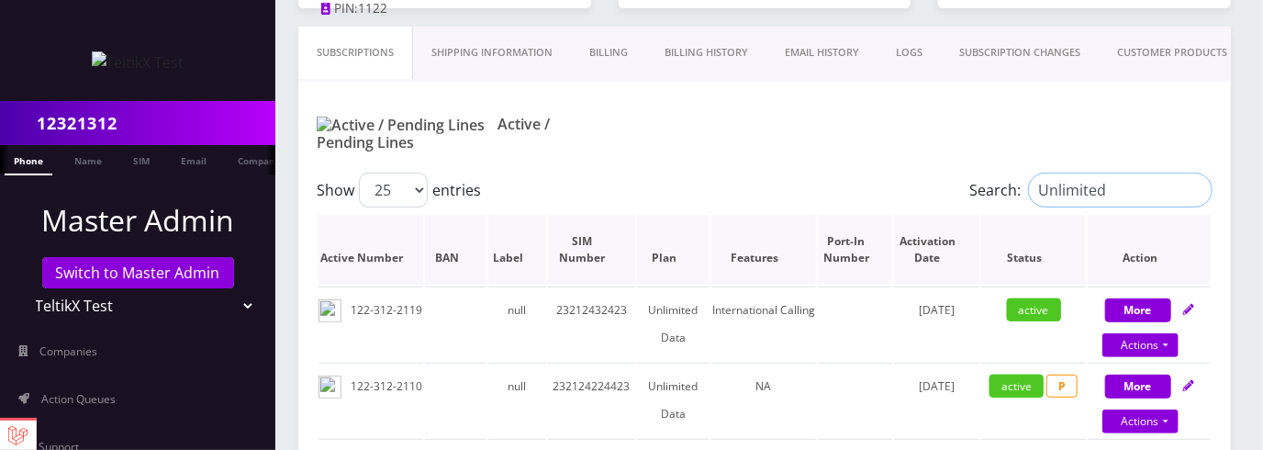
scroll to position [289, 0]
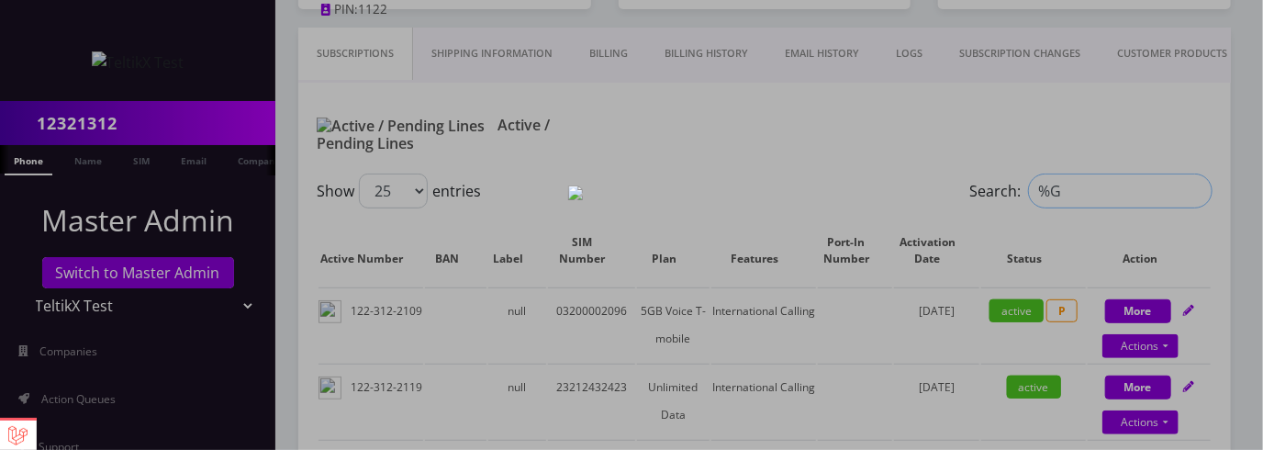
type input "%GB"
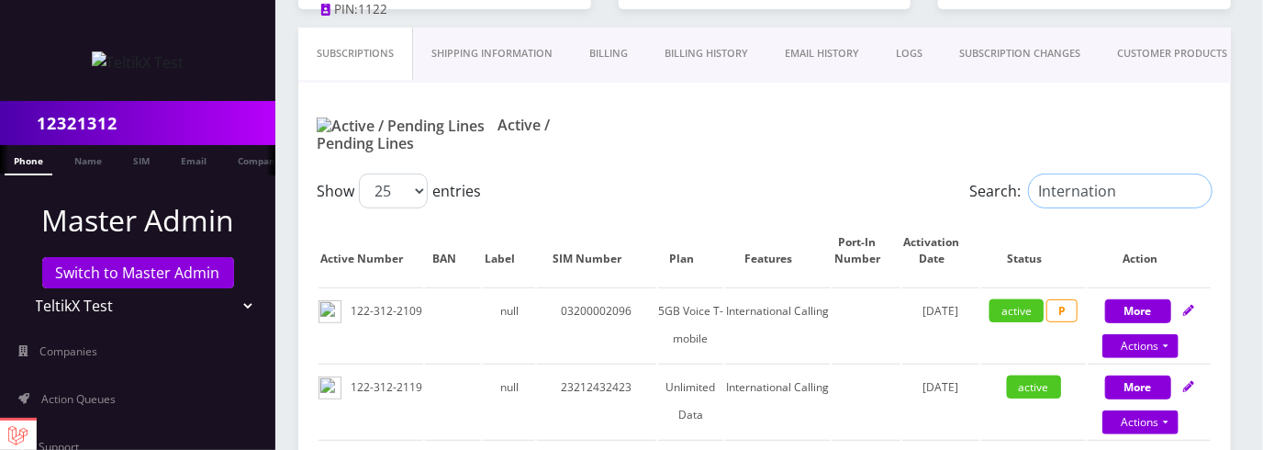
type input "Internationl"
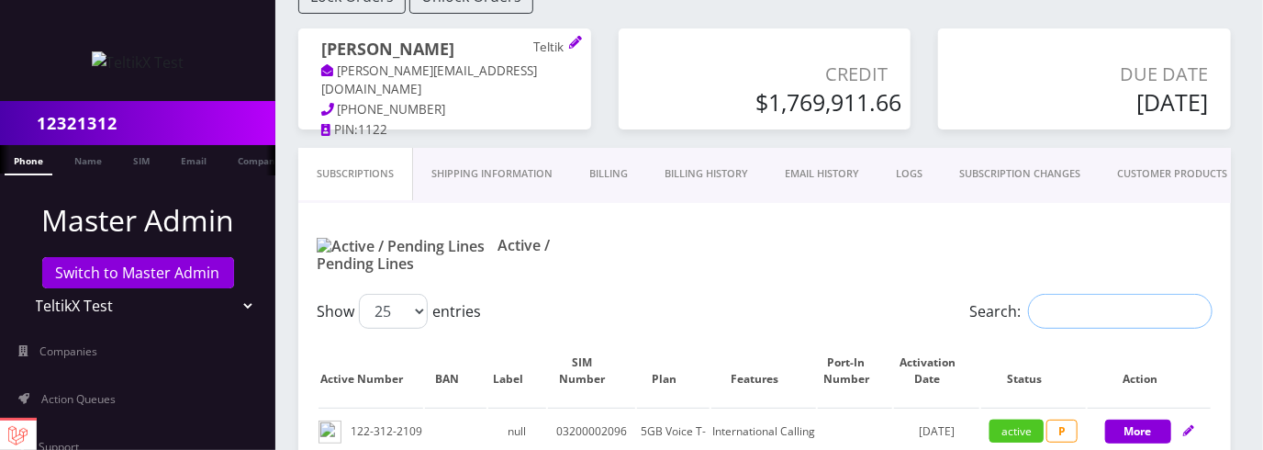
scroll to position [169, 0]
click at [754, 148] on link "Billing History" at bounding box center [706, 174] width 120 height 52
